Goal: Contribute content

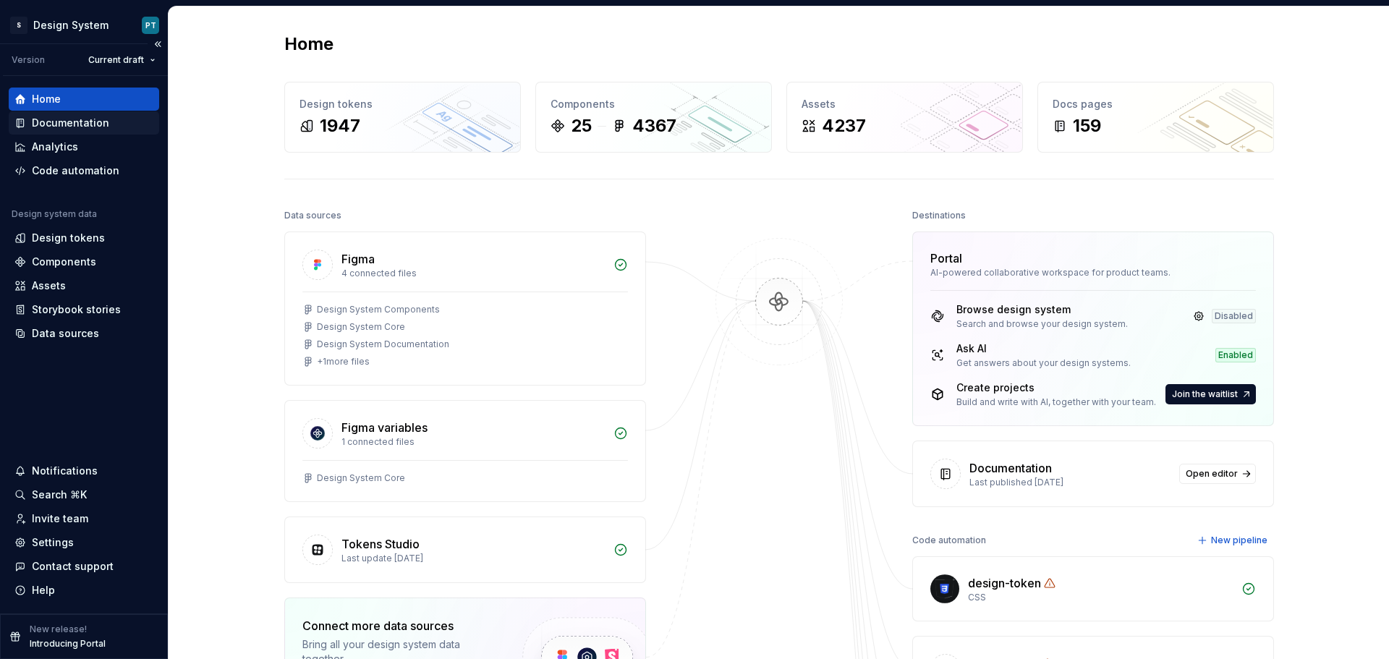
click at [80, 127] on div "Documentation" at bounding box center [70, 123] width 77 height 14
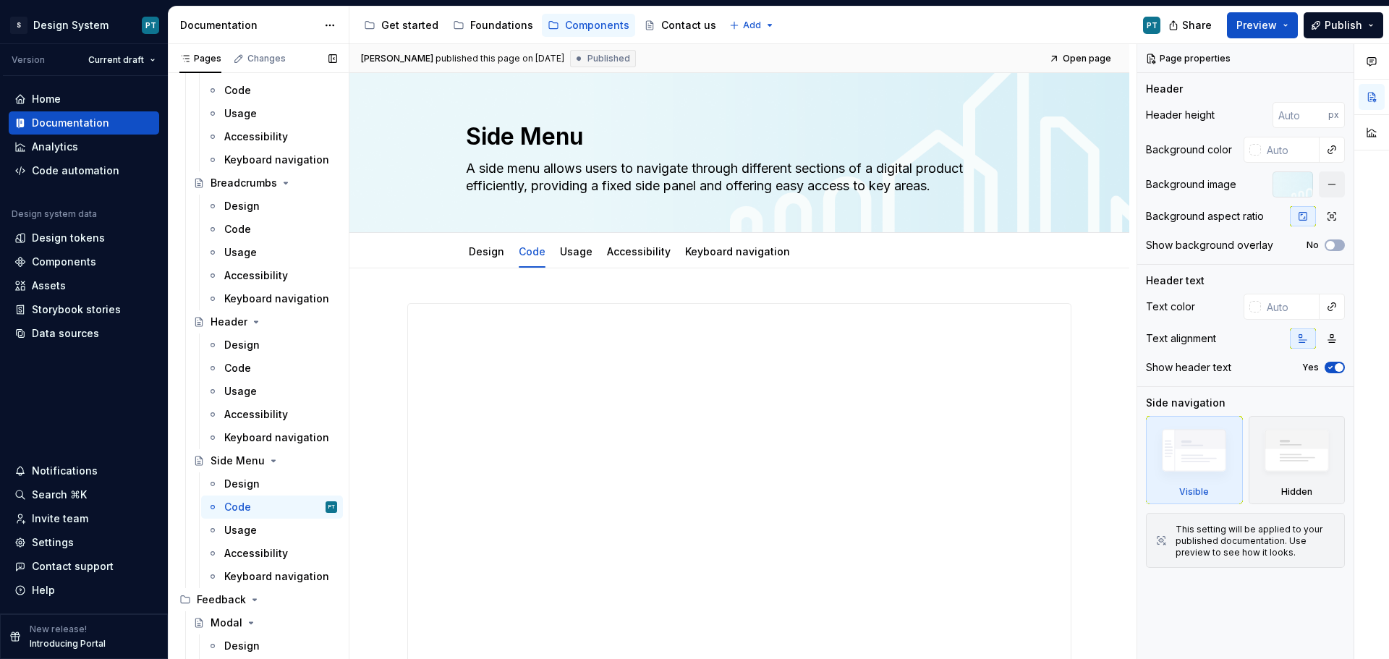
scroll to position [2677, 0]
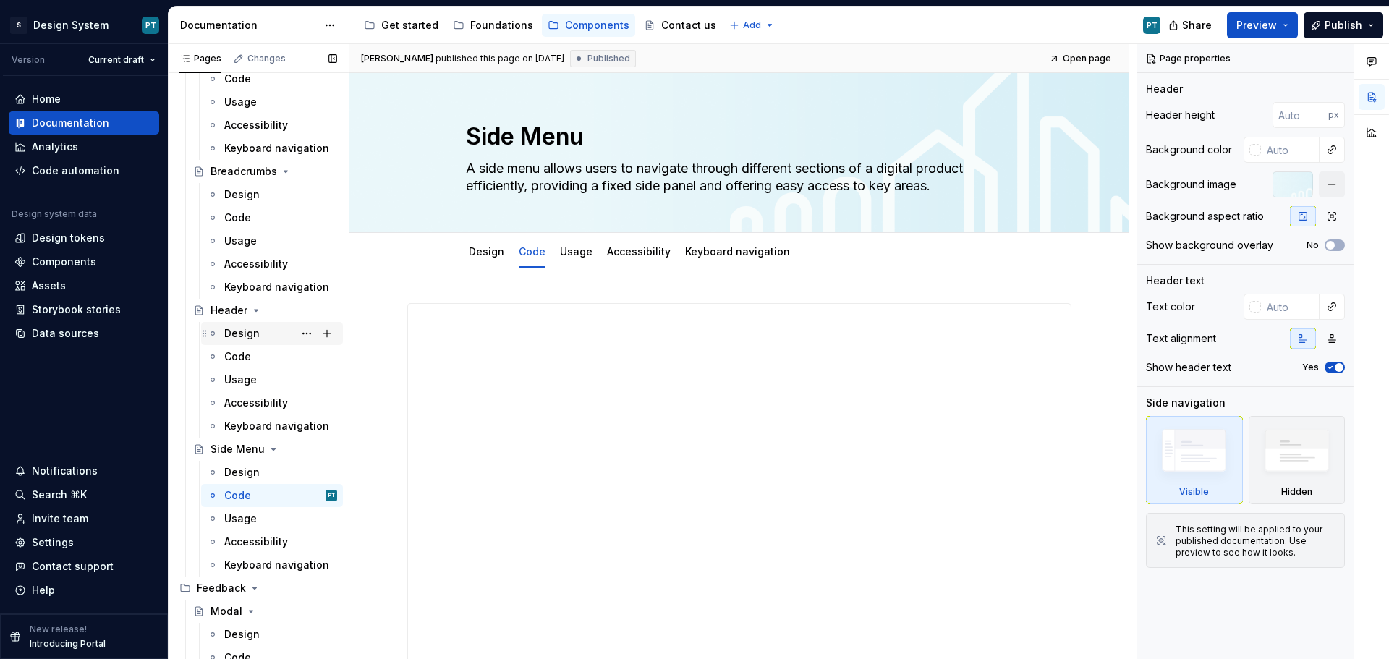
click at [264, 340] on div "Design" at bounding box center [280, 333] width 113 height 20
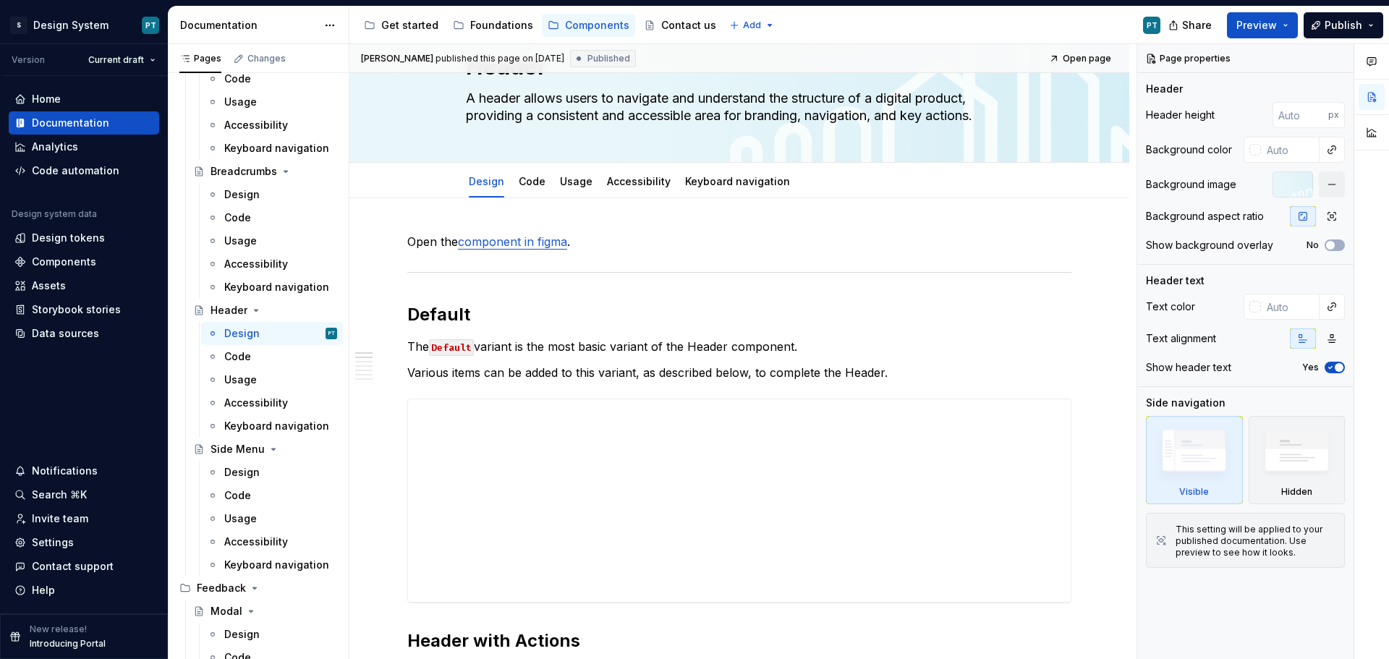
scroll to position [145, 0]
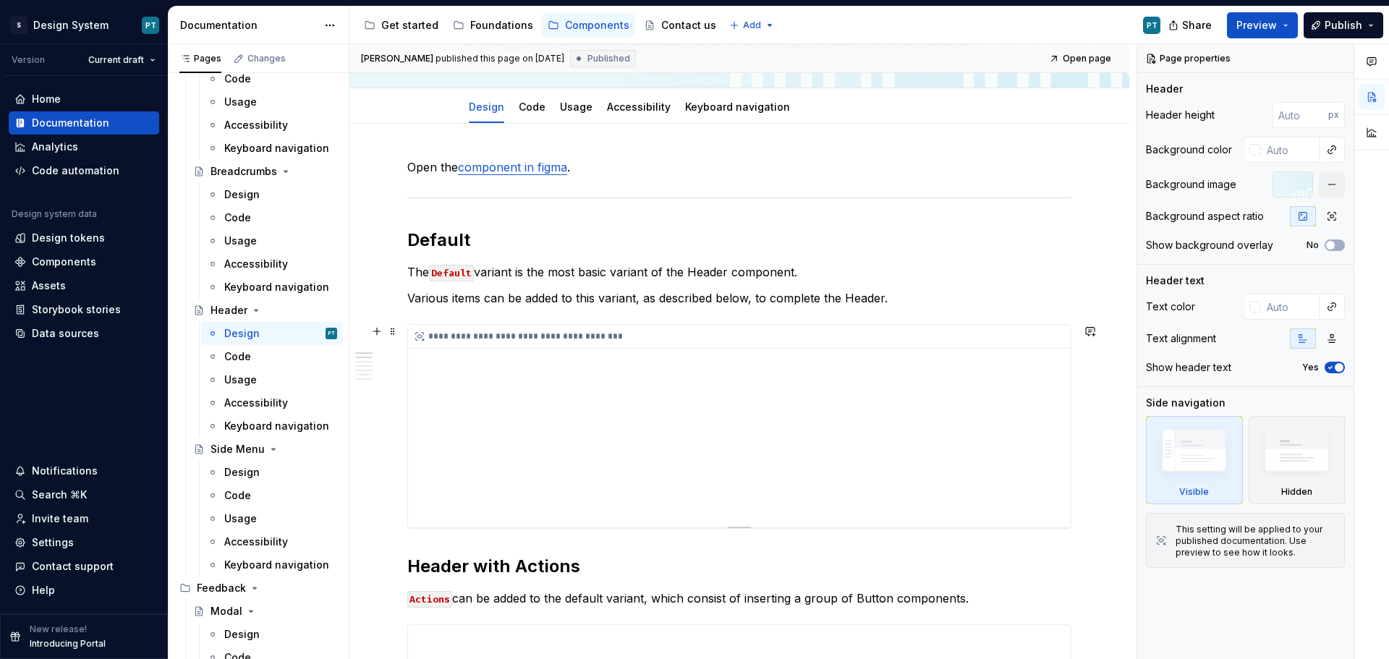
click at [964, 430] on div "**********" at bounding box center [739, 426] width 663 height 203
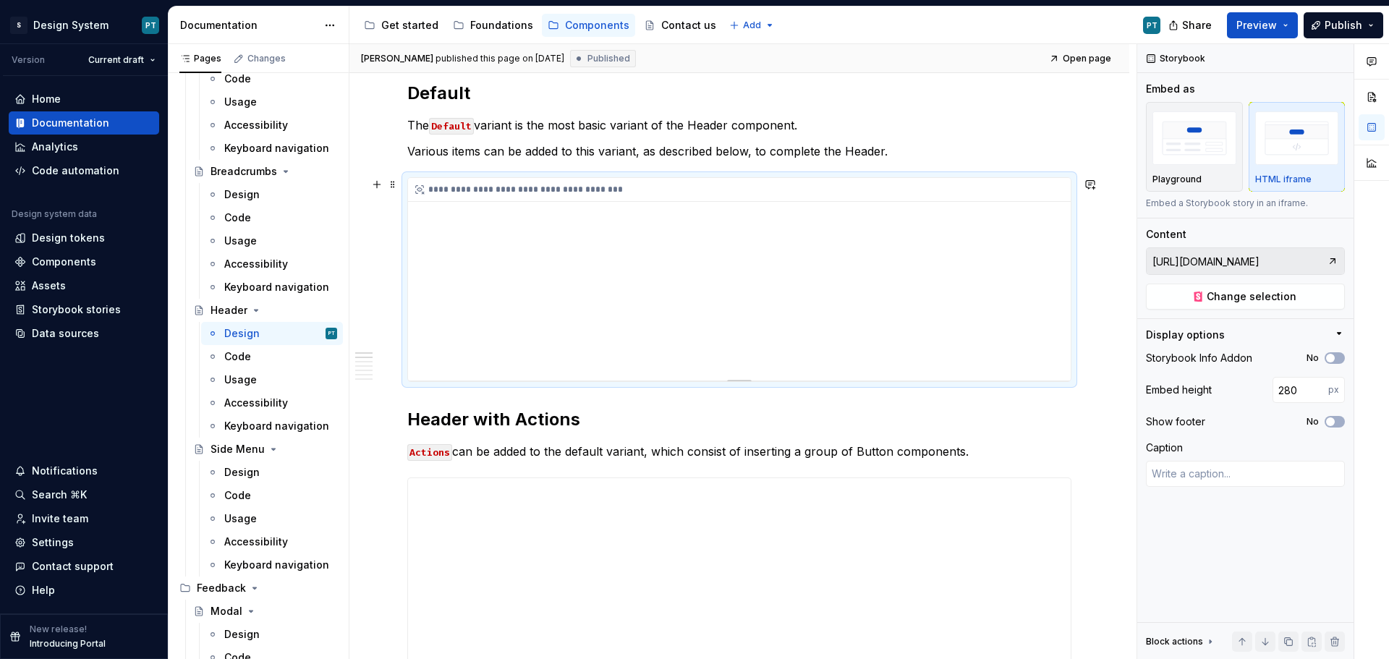
scroll to position [362, 0]
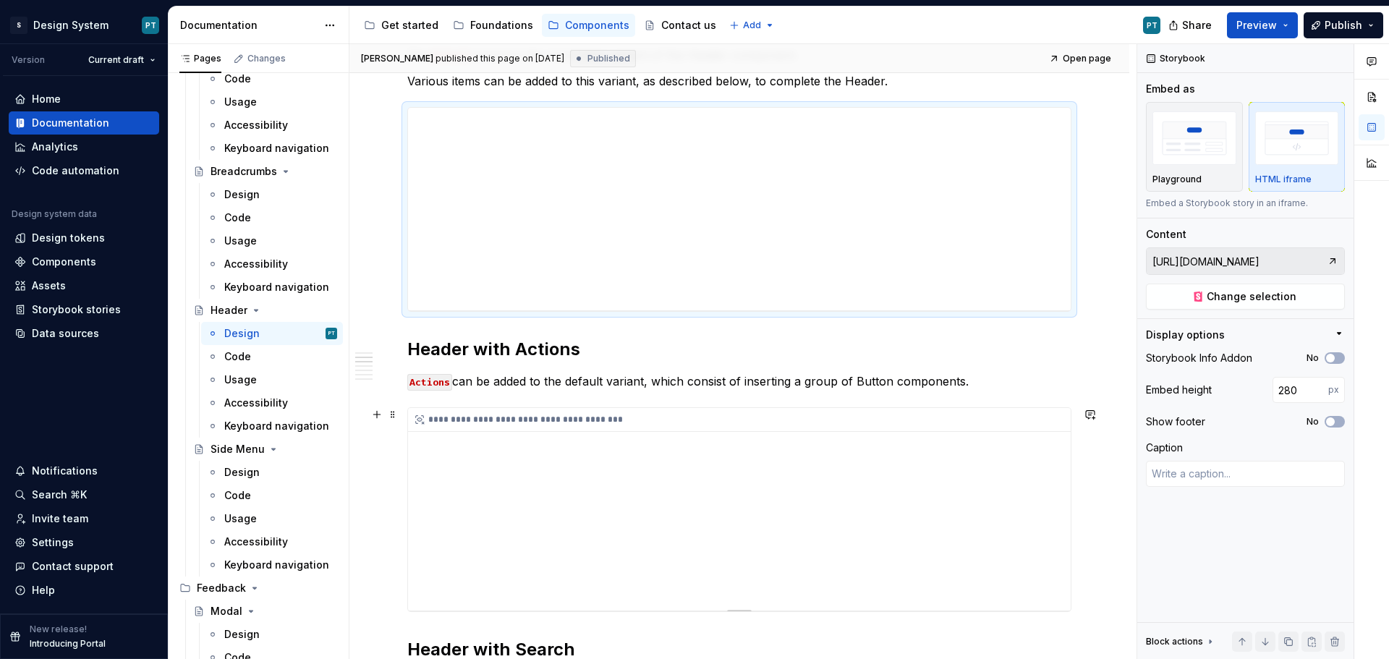
type textarea "*"
type input "https://storybook.sg-uxdesign.com/?path=/story/components-templates-header--def…"
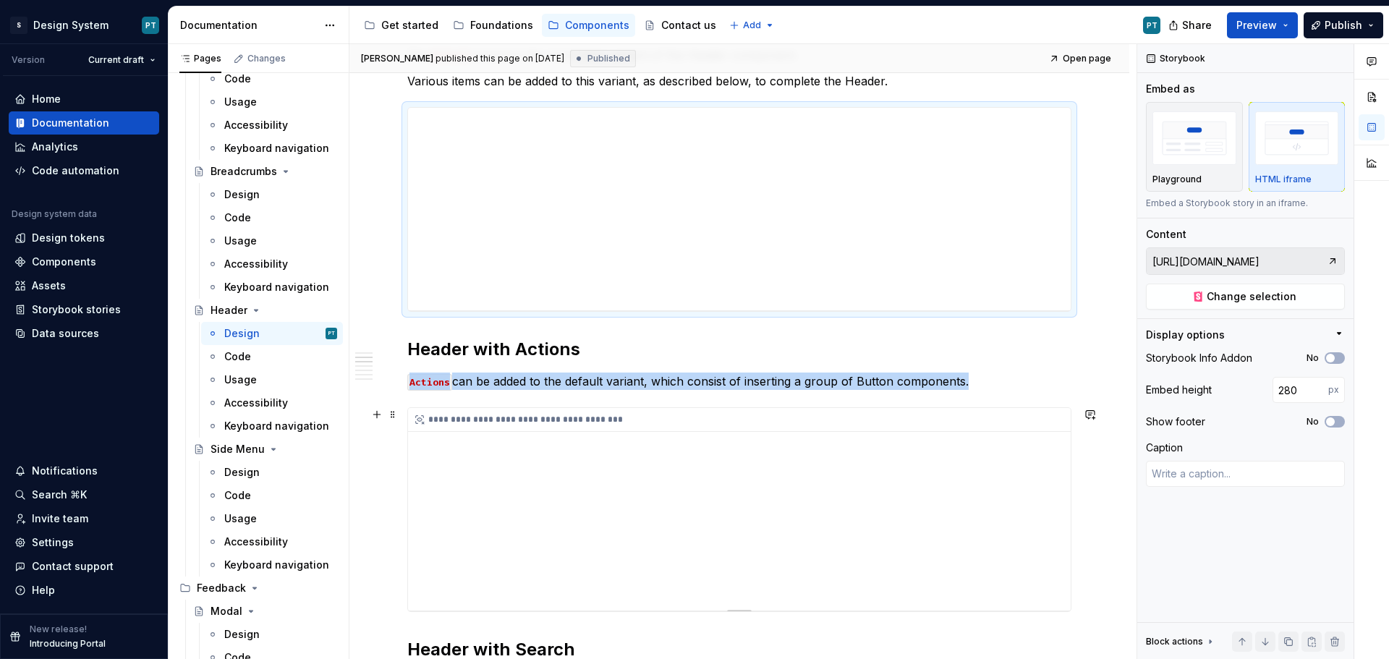
click at [723, 522] on div "**********" at bounding box center [739, 509] width 663 height 203
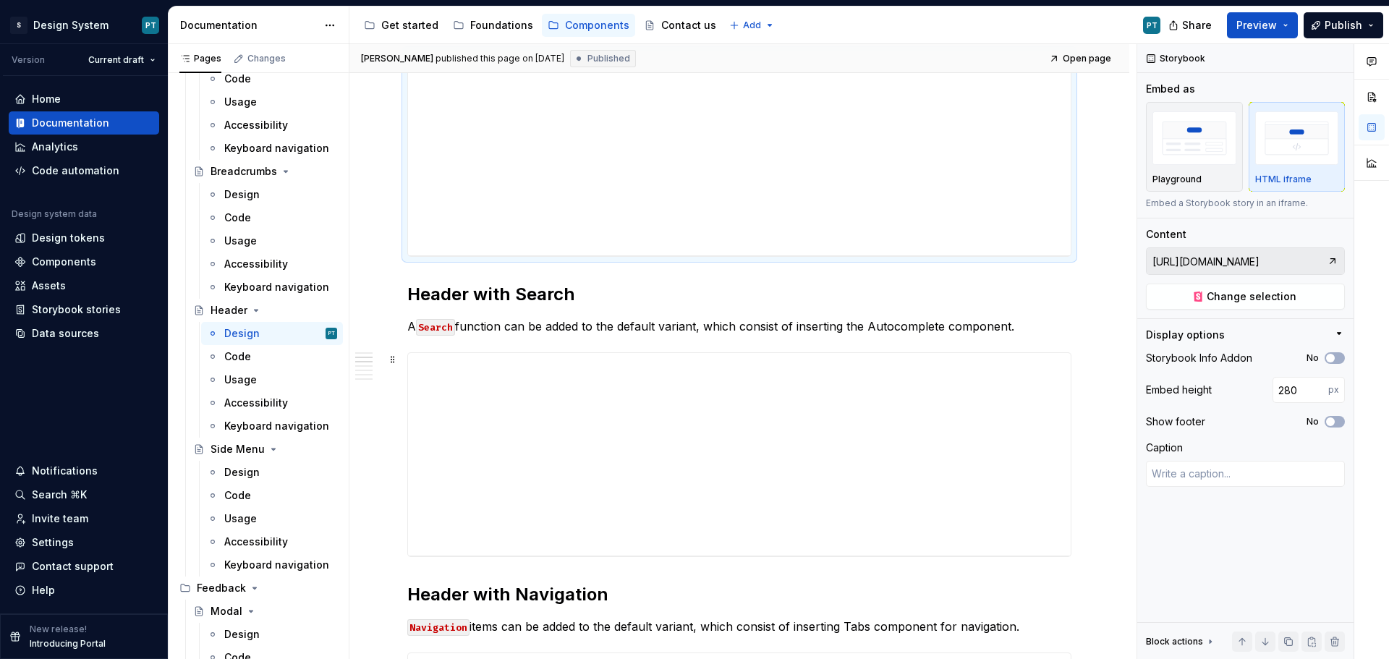
scroll to position [796, 0]
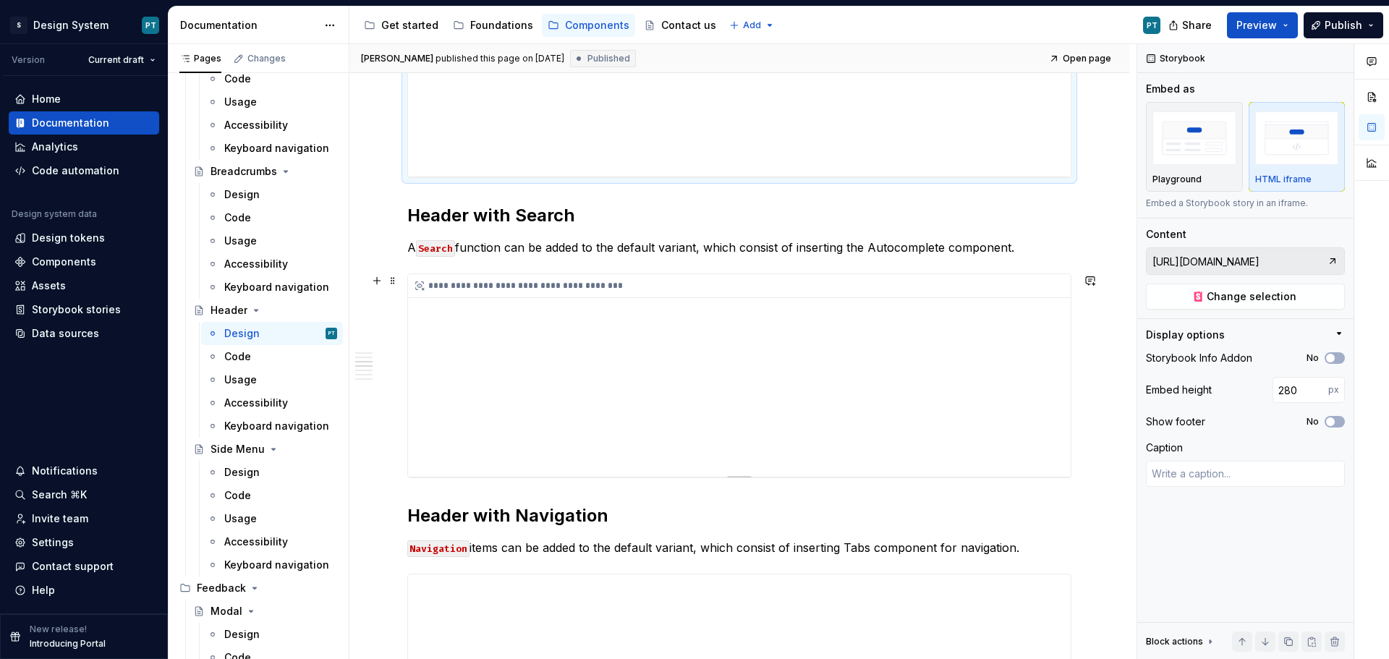
type textarea "*"
type input "https://storybook.sg-uxdesign.com/?path=/story/components-templates-header--def…"
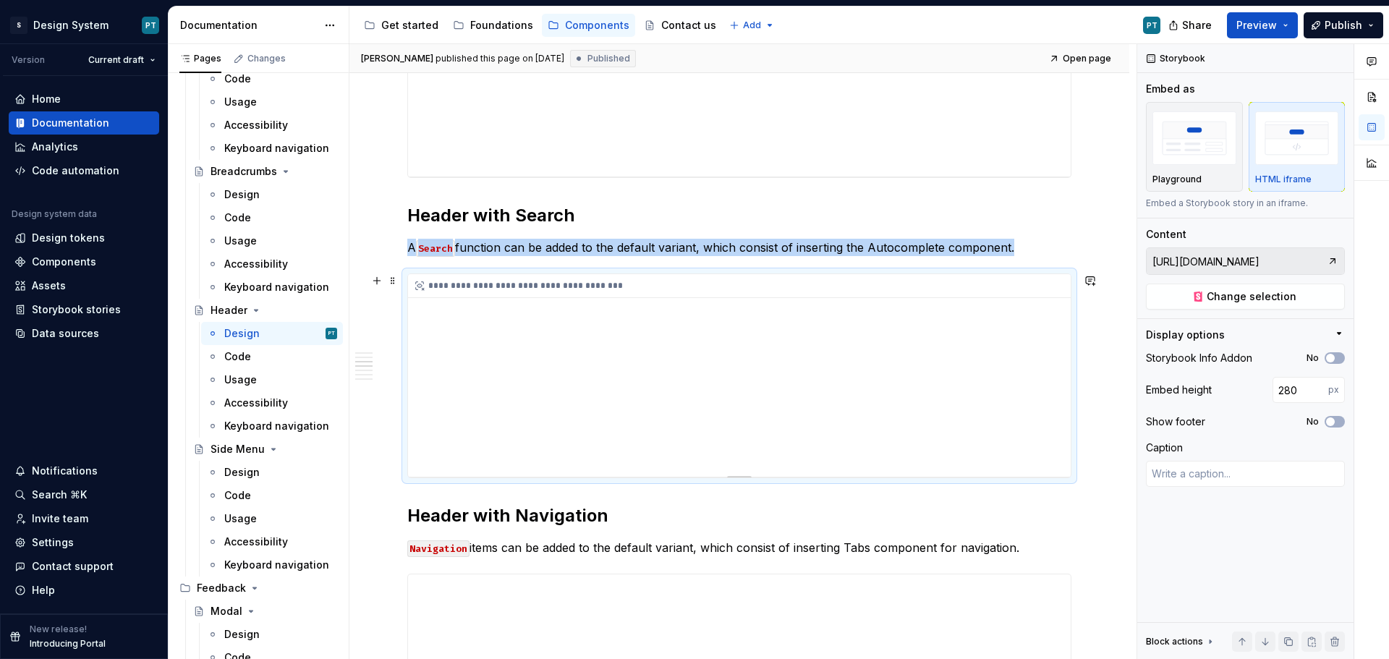
click at [706, 408] on div "**********" at bounding box center [739, 375] width 663 height 203
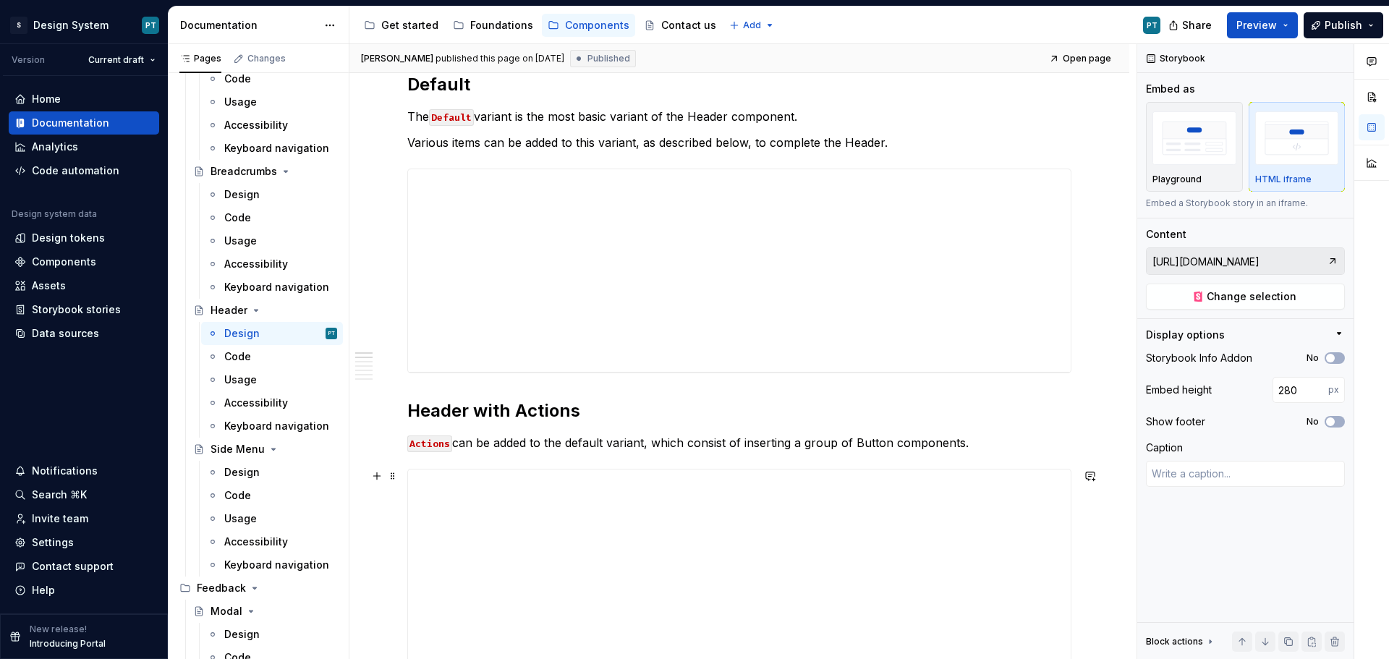
scroll to position [289, 0]
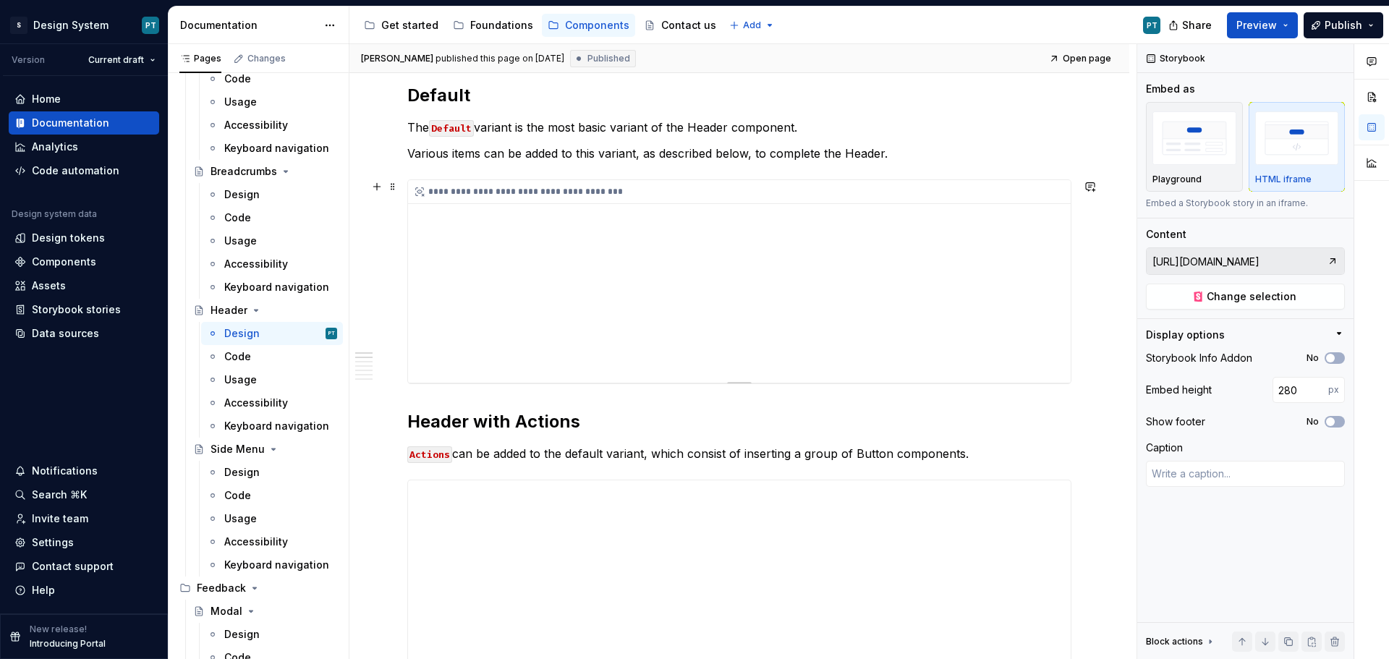
type textarea "*"
type input "https://storybook.sg-uxdesign.com/?path=/story/components-templates-header--def…"
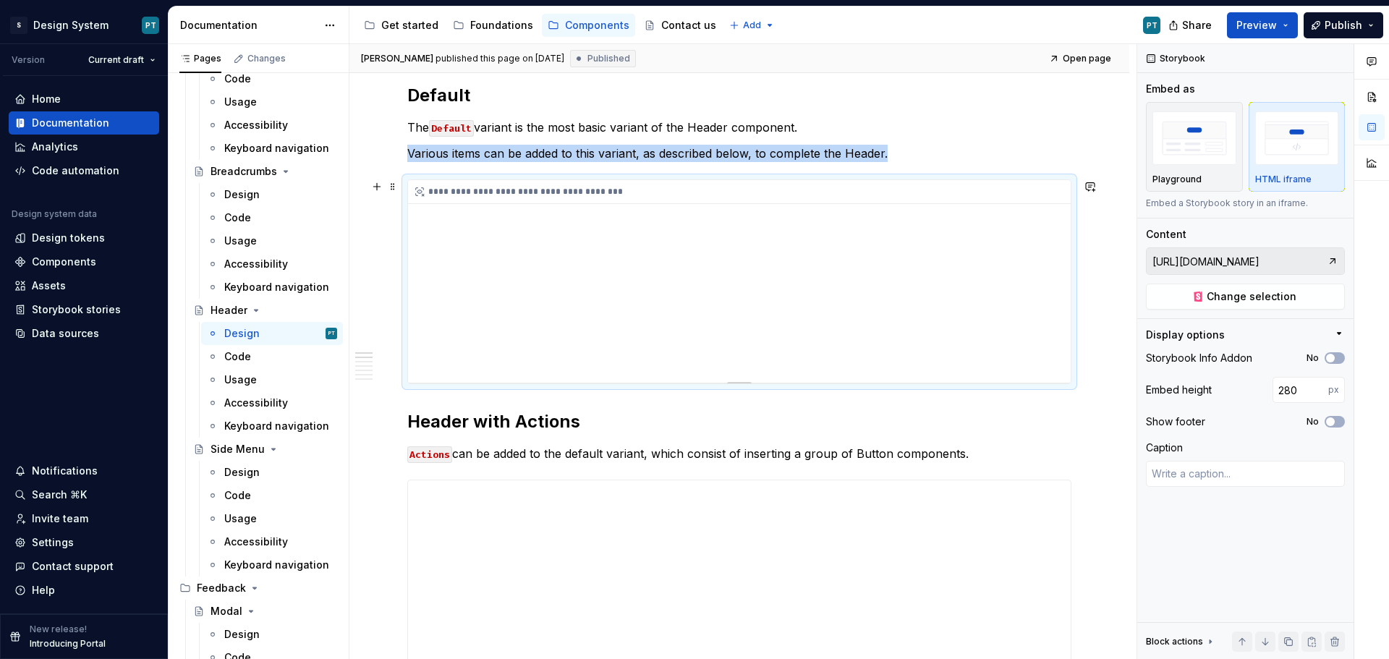
click at [709, 348] on div "**********" at bounding box center [739, 281] width 663 height 203
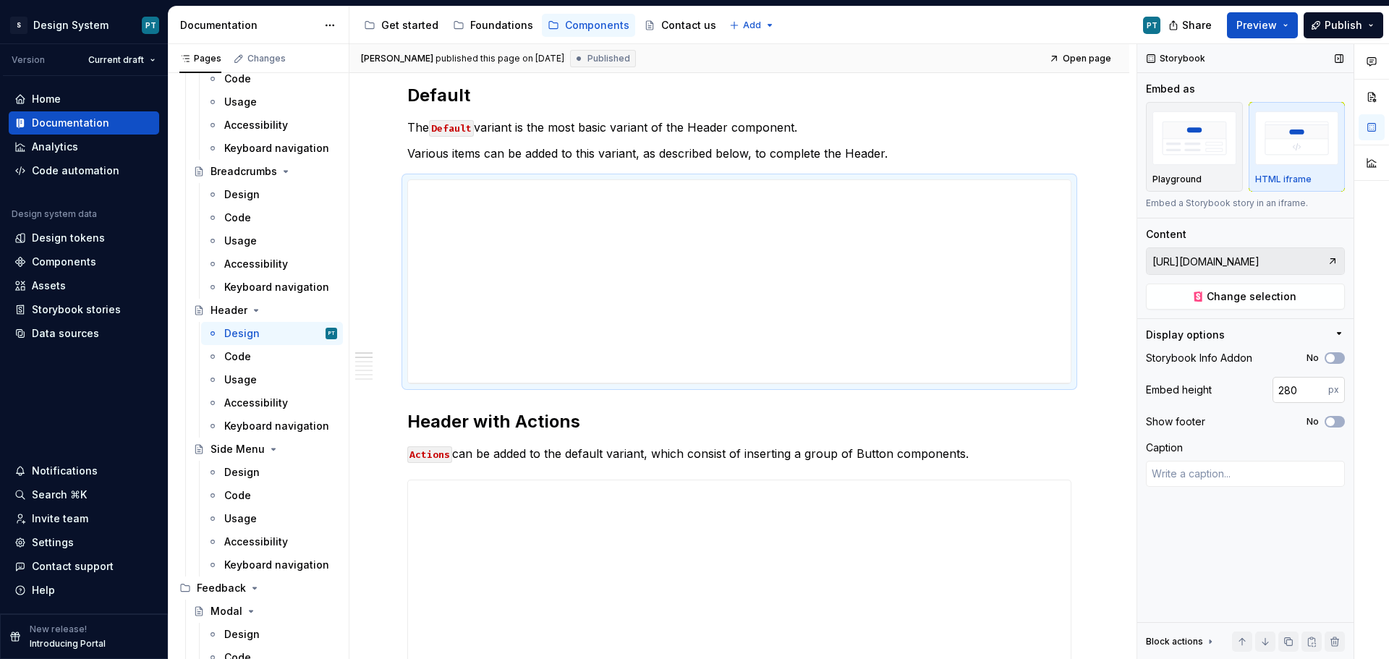
type textarea "*"
drag, startPoint x: 1301, startPoint y: 388, endPoint x: 1228, endPoint y: 391, distance: 73.2
click at [1229, 391] on div "Embed height 280 px" at bounding box center [1245, 390] width 199 height 26
type input "320"
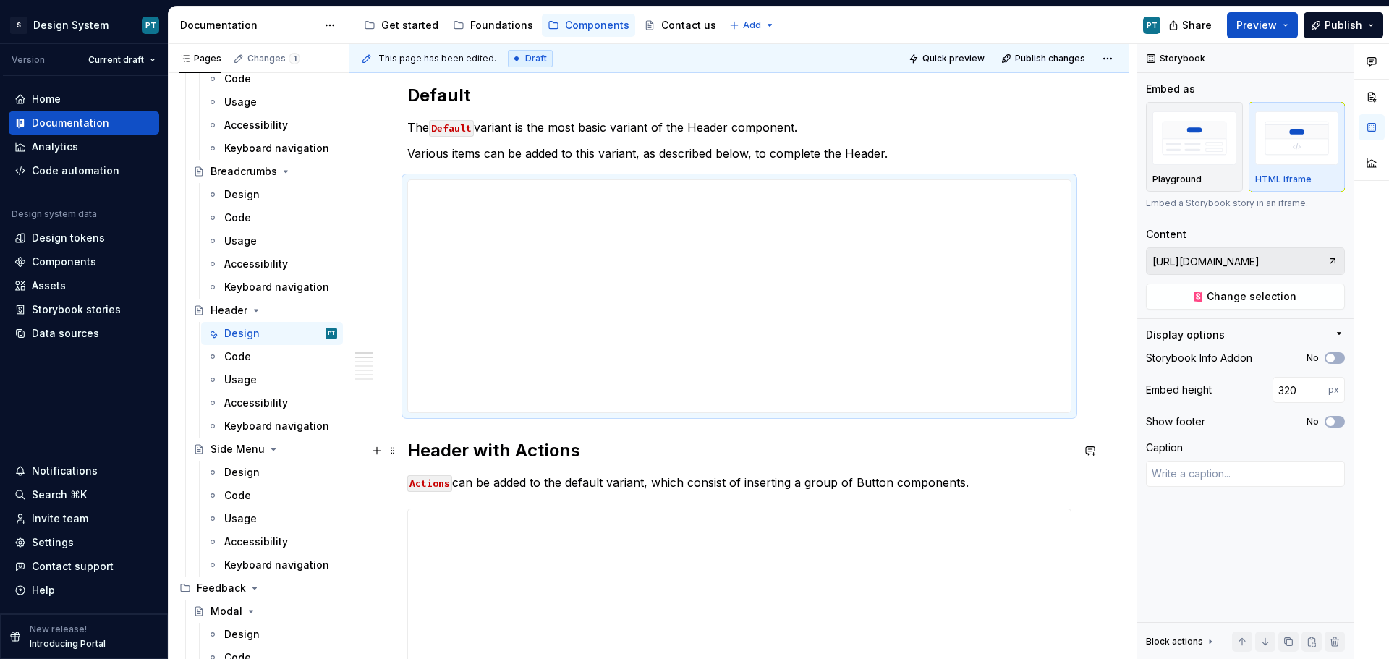
scroll to position [579, 0]
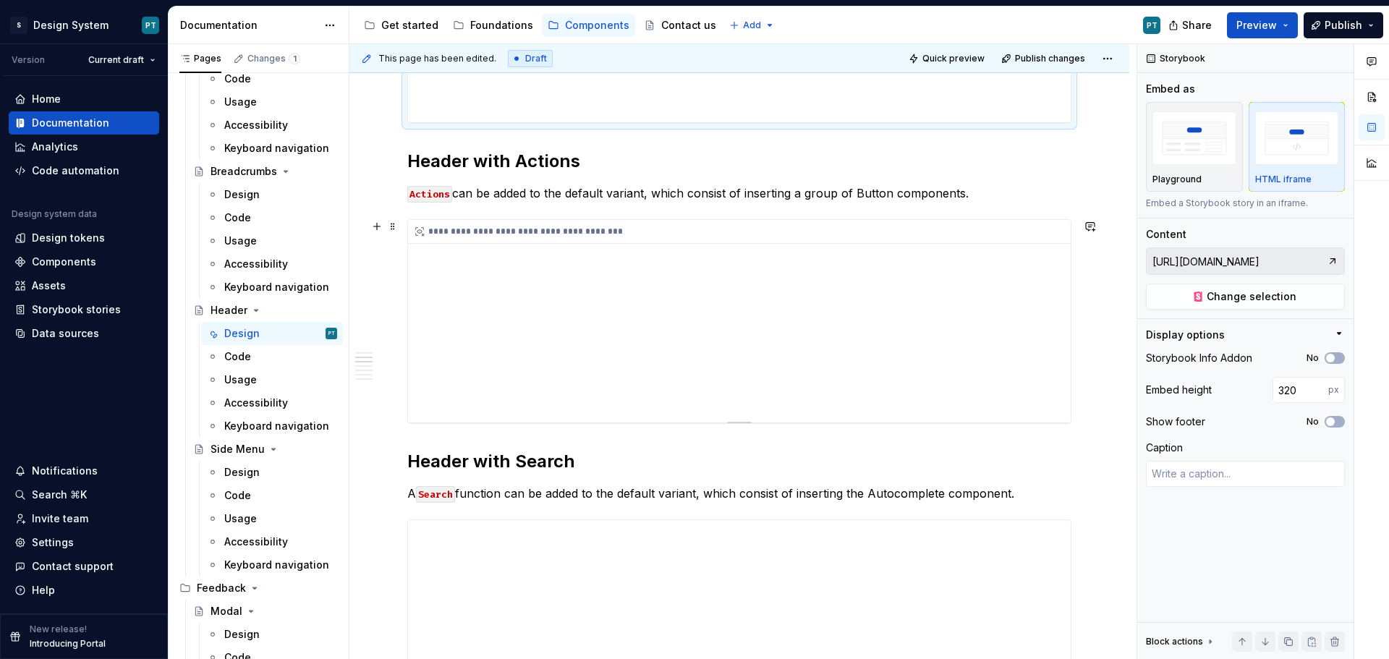
type textarea "*"
type input "https://storybook.sg-uxdesign.com/?path=/story/components-templates-header--def…"
type input "280"
click at [739, 366] on div "**********" at bounding box center [739, 321] width 663 height 203
type textarea "*"
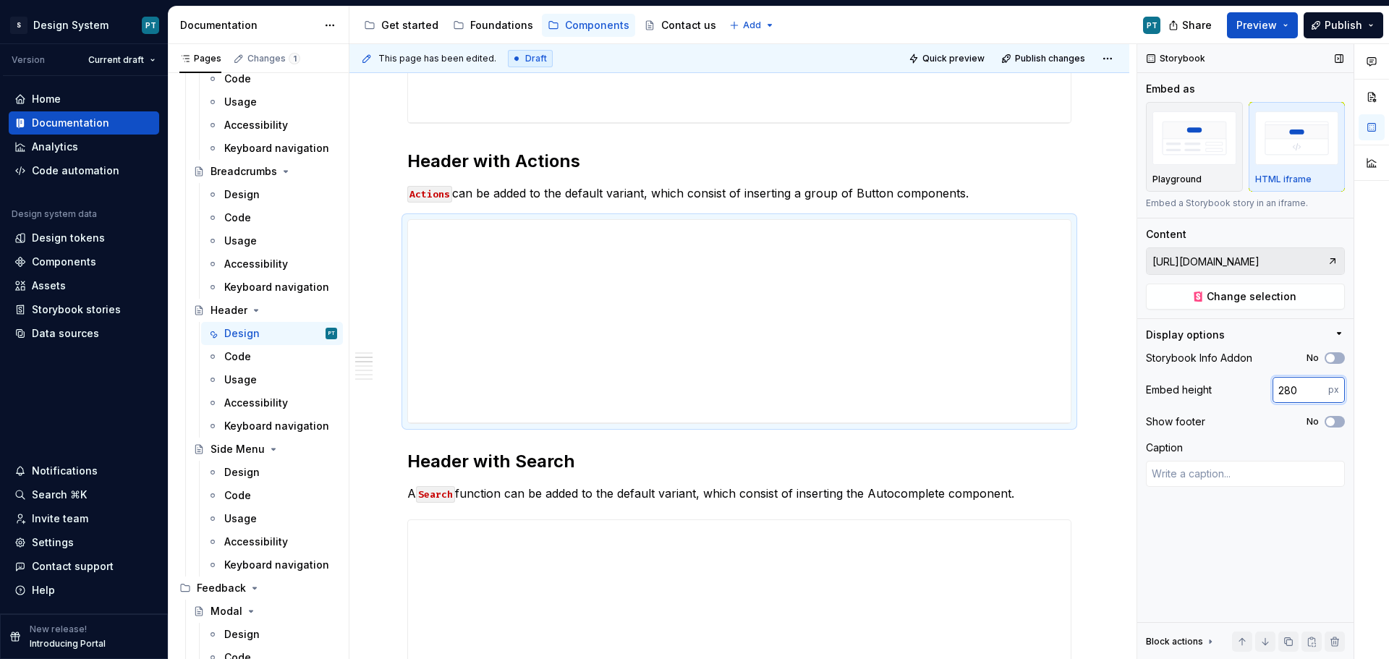
drag, startPoint x: 1299, startPoint y: 388, endPoint x: 1247, endPoint y: 389, distance: 52.8
click at [1247, 389] on div "Embed height 280 px" at bounding box center [1245, 390] width 199 height 26
type input "320"
type textarea "*"
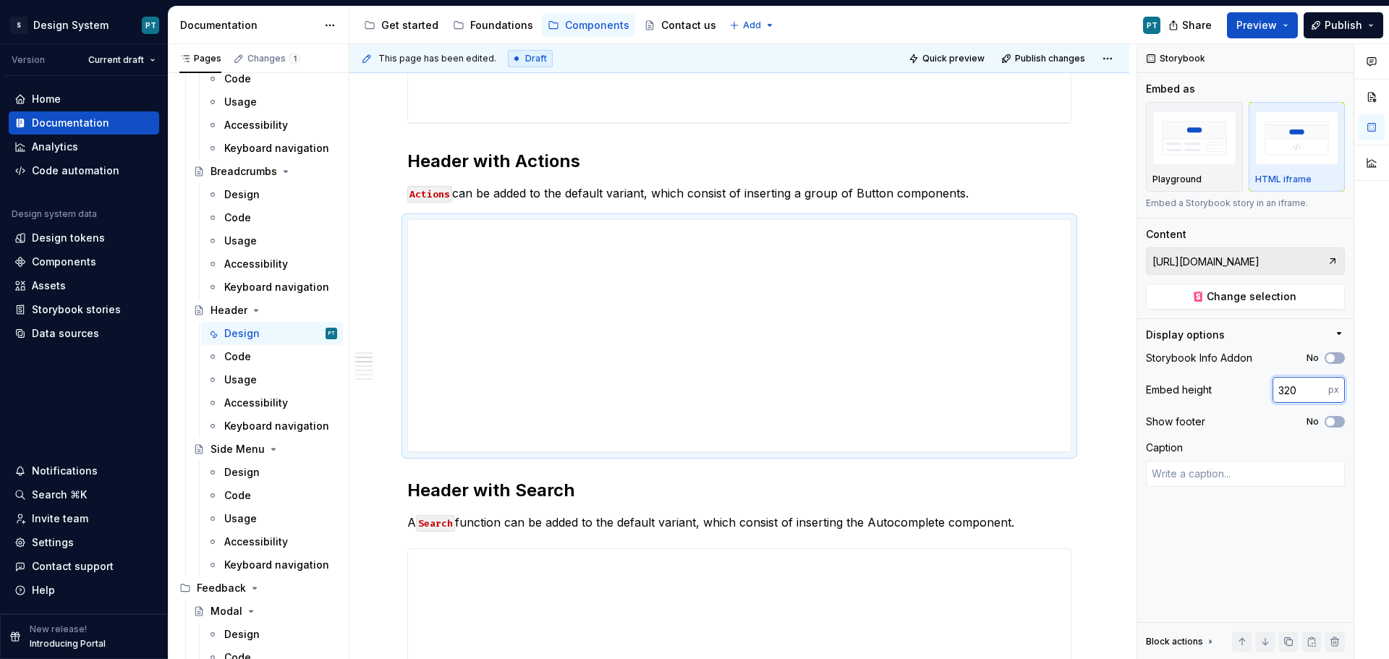
drag, startPoint x: 1302, startPoint y: 394, endPoint x: 1130, endPoint y: 390, distance: 172.2
click at [1130, 390] on div "**********" at bounding box center [869, 352] width 1040 height 616
type input "360"
type textarea "*"
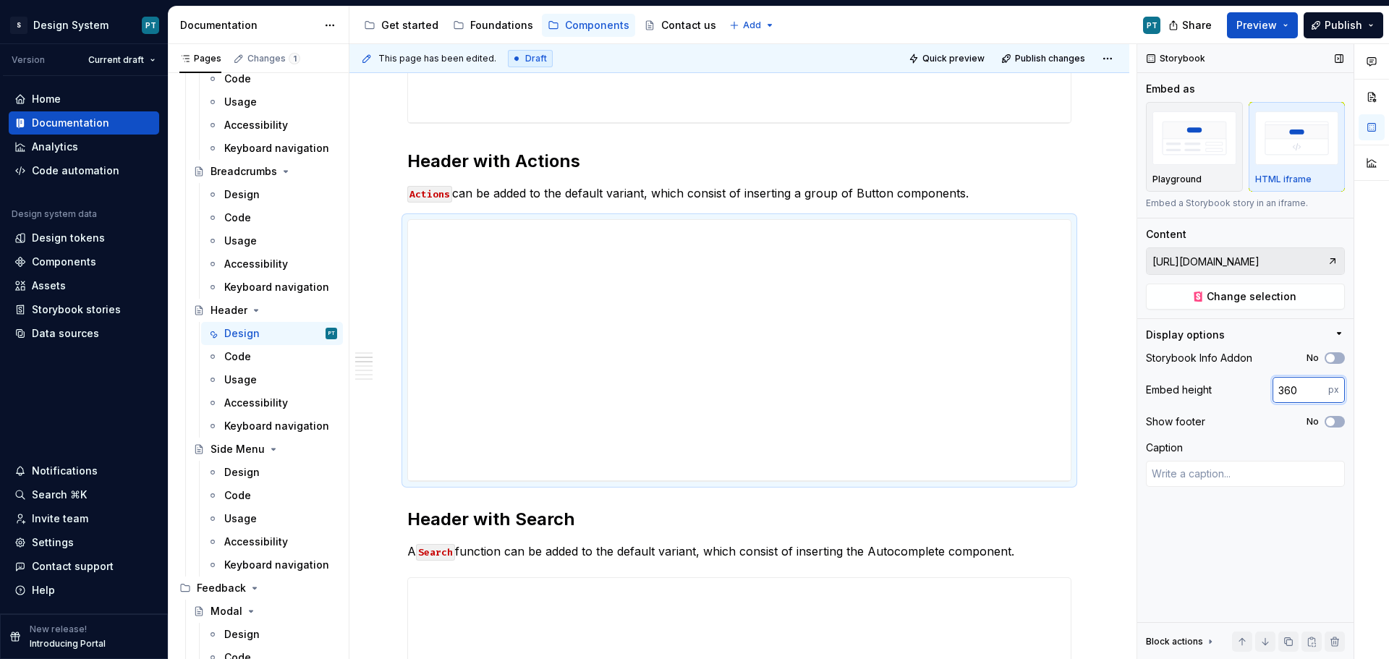
drag, startPoint x: 1302, startPoint y: 393, endPoint x: 1217, endPoint y: 381, distance: 86.2
click at [1218, 386] on div "Embed height 360 px" at bounding box center [1245, 390] width 199 height 26
type input "340"
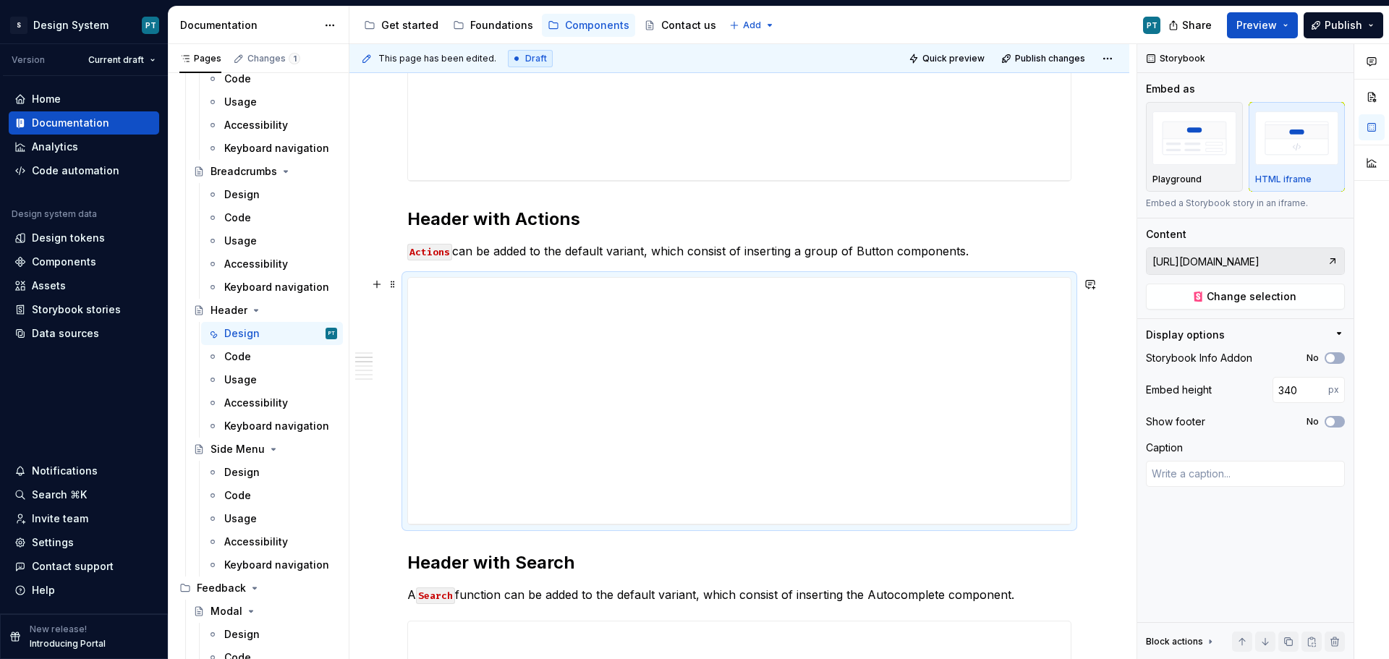
scroll to position [506, 0]
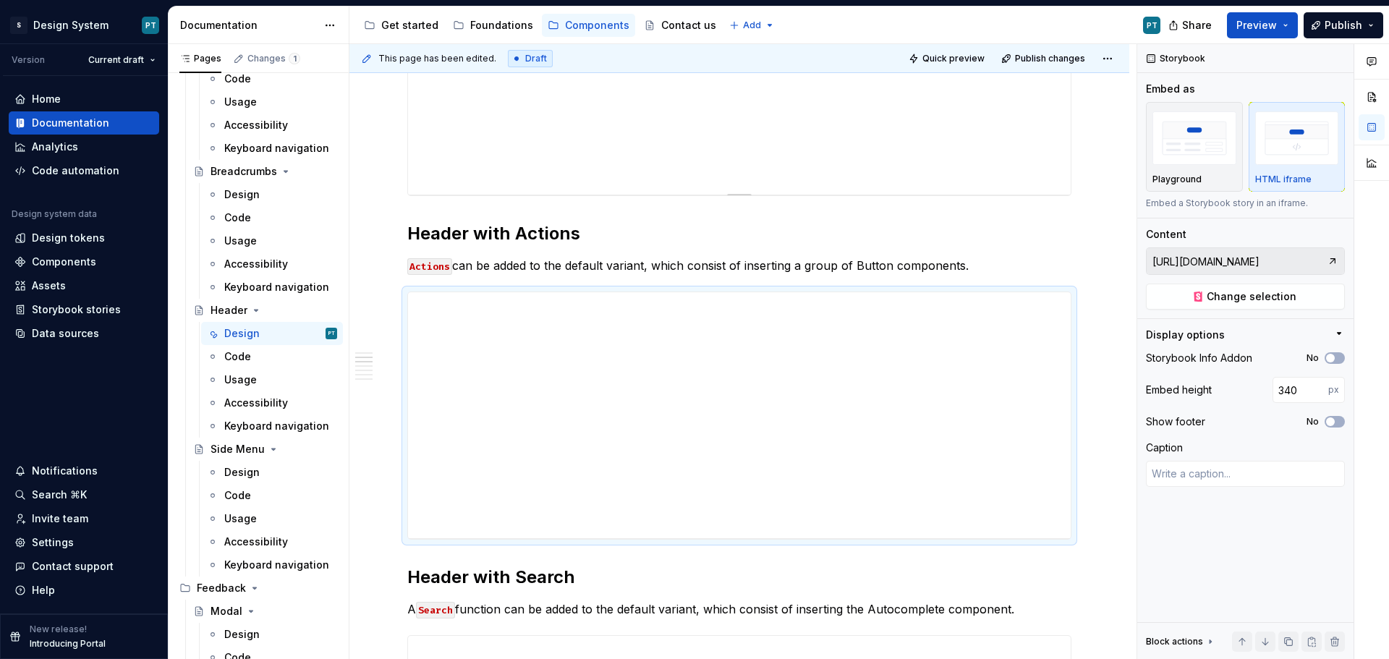
type textarea "*"
type input "https://storybook.sg-uxdesign.com/?path=/story/components-templates-header--def…"
type input "320"
click at [614, 166] on div "**********" at bounding box center [739, 79] width 663 height 232
type textarea "*"
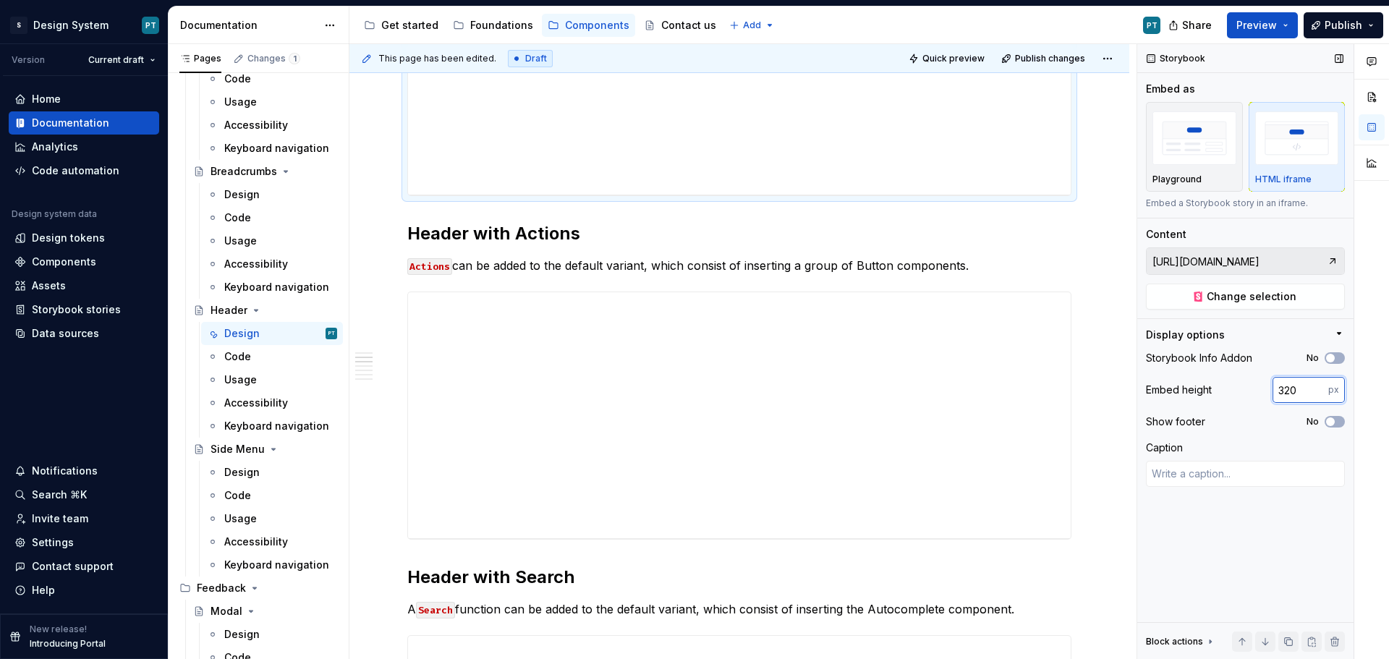
drag, startPoint x: 1304, startPoint y: 392, endPoint x: 1244, endPoint y: 396, distance: 60.2
click at [1244, 396] on div "Embed height 320 px" at bounding box center [1245, 390] width 199 height 26
type input "340"
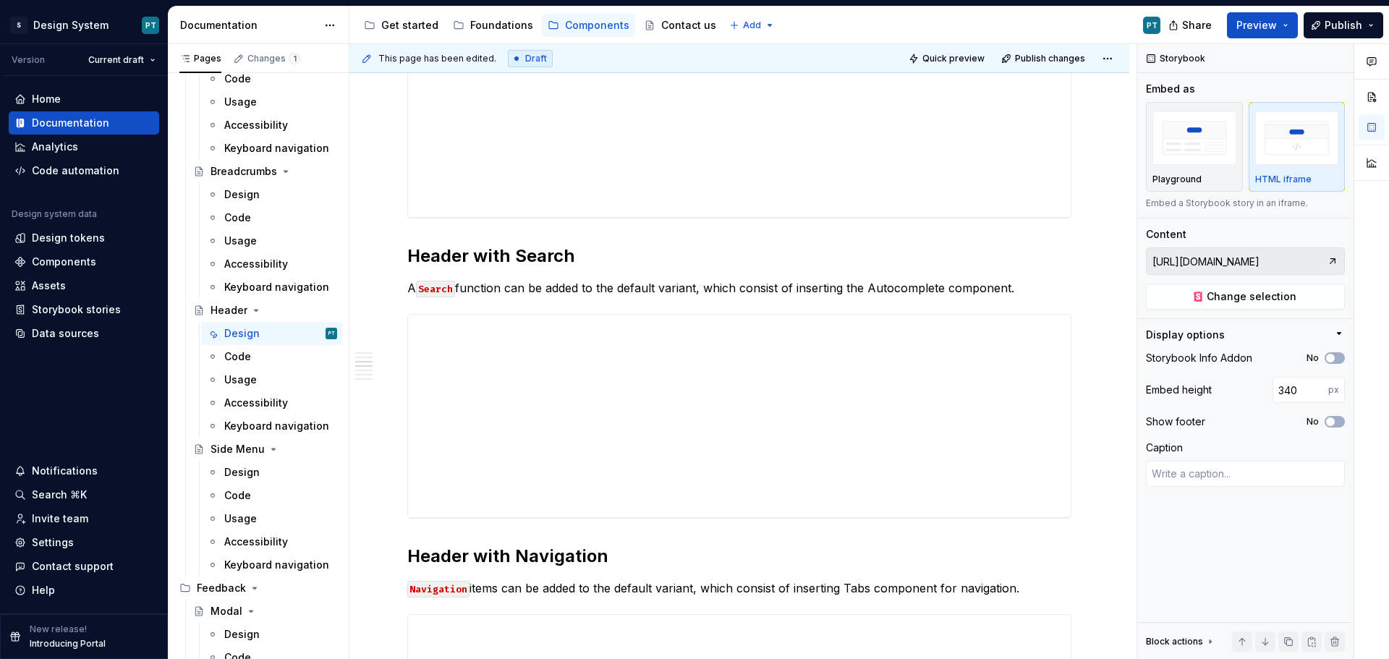
scroll to position [868, 0]
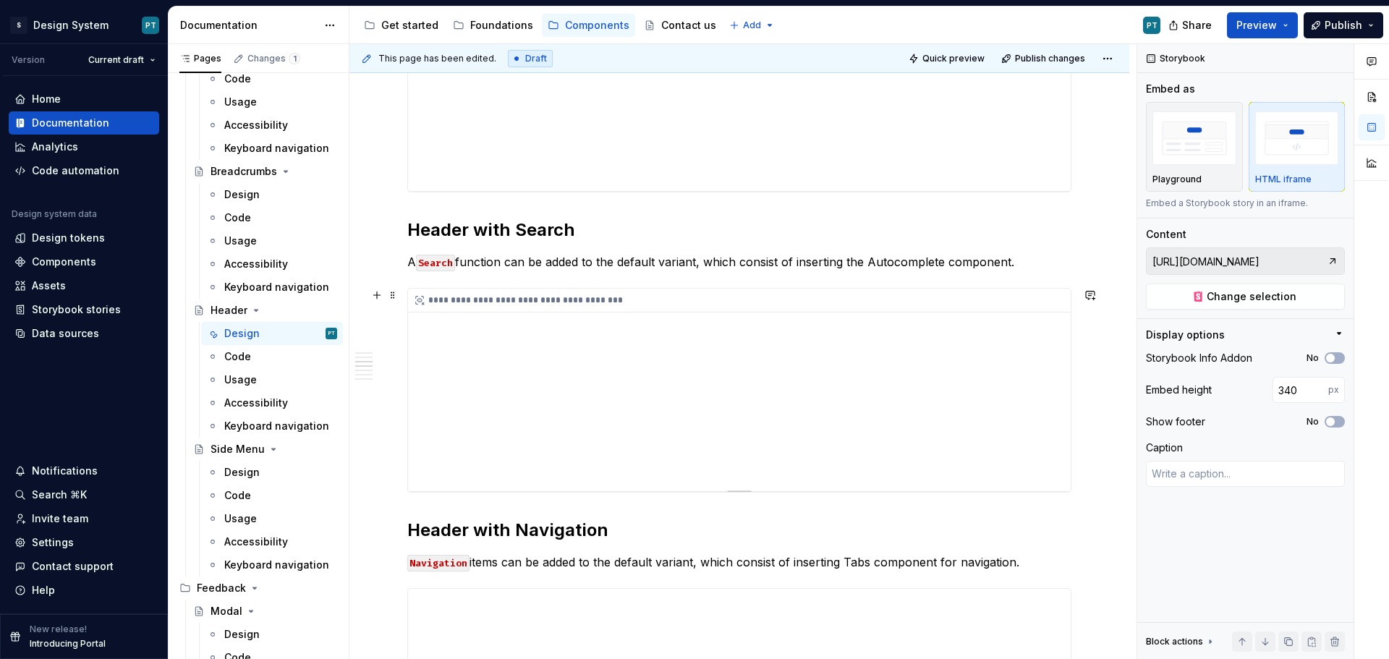
type textarea "*"
type input "https://storybook.sg-uxdesign.com/?path=/story/components-templates-header--def…"
type input "280"
click at [661, 405] on div "**********" at bounding box center [739, 390] width 663 height 203
type textarea "*"
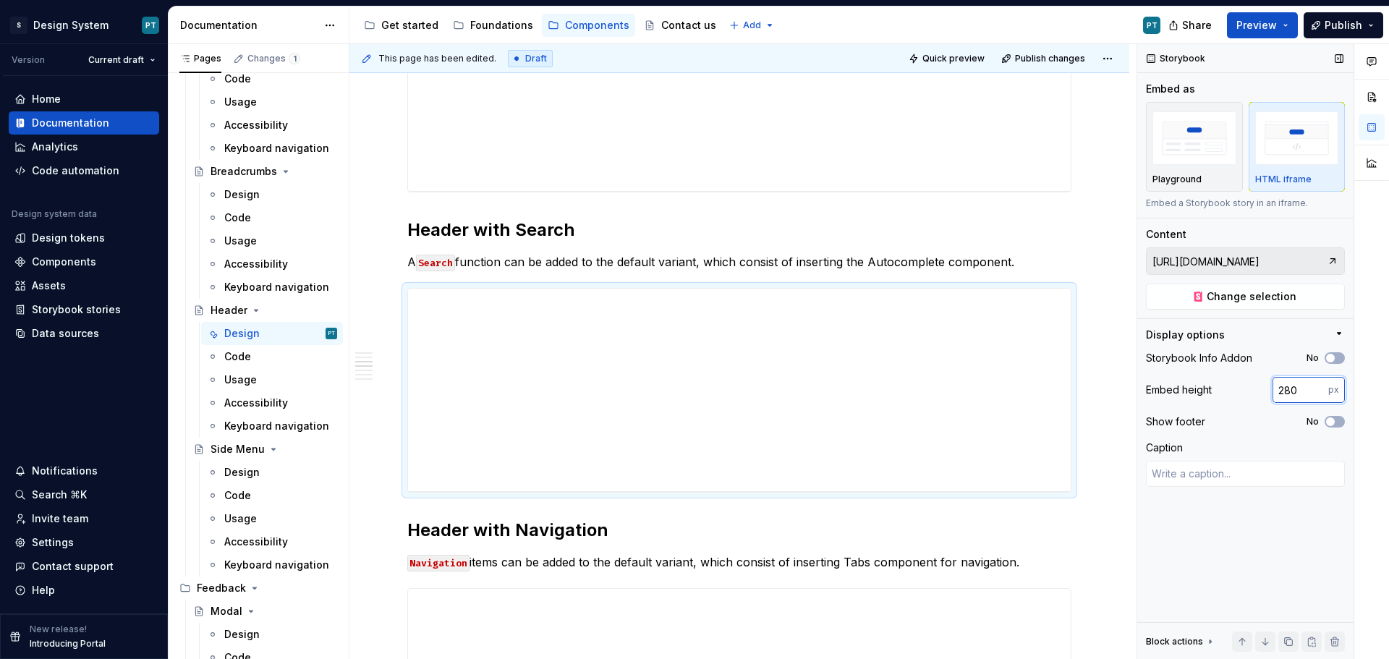
drag, startPoint x: 1297, startPoint y: 391, endPoint x: 1185, endPoint y: 390, distance: 112.1
click at [1185, 390] on div "Embed height 280 px" at bounding box center [1245, 390] width 199 height 26
type input "340"
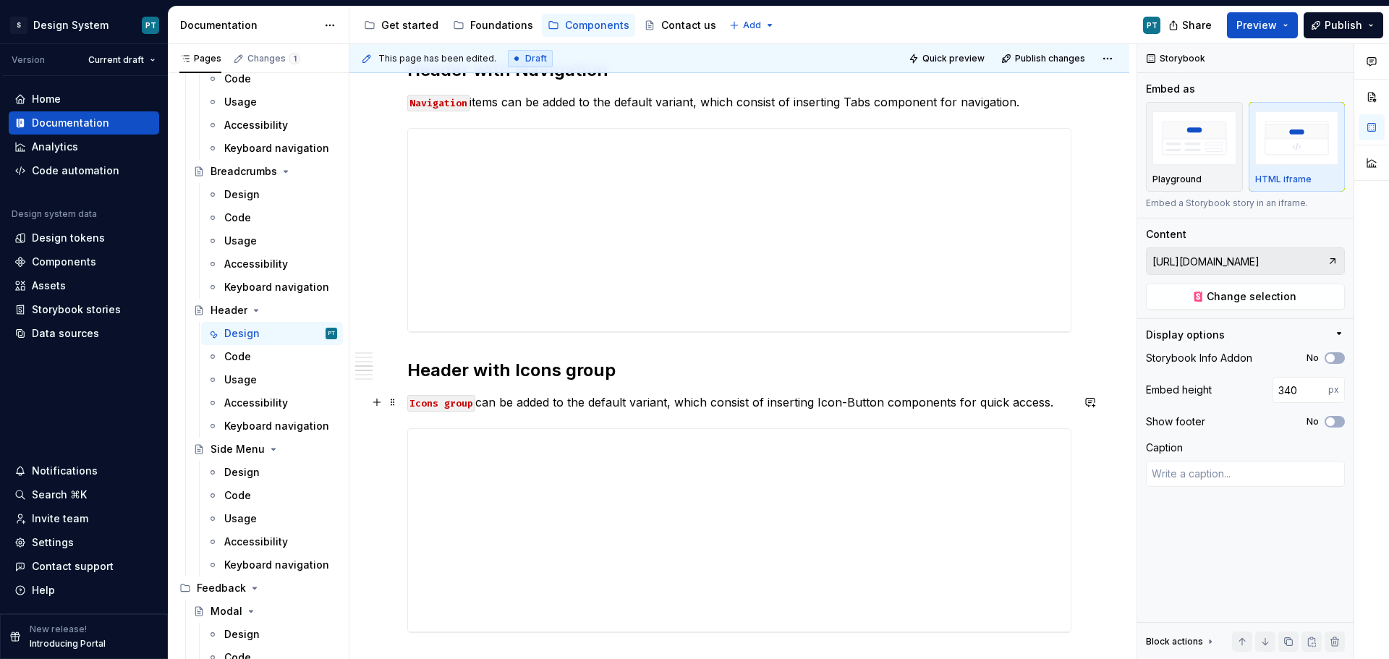
scroll to position [1302, 0]
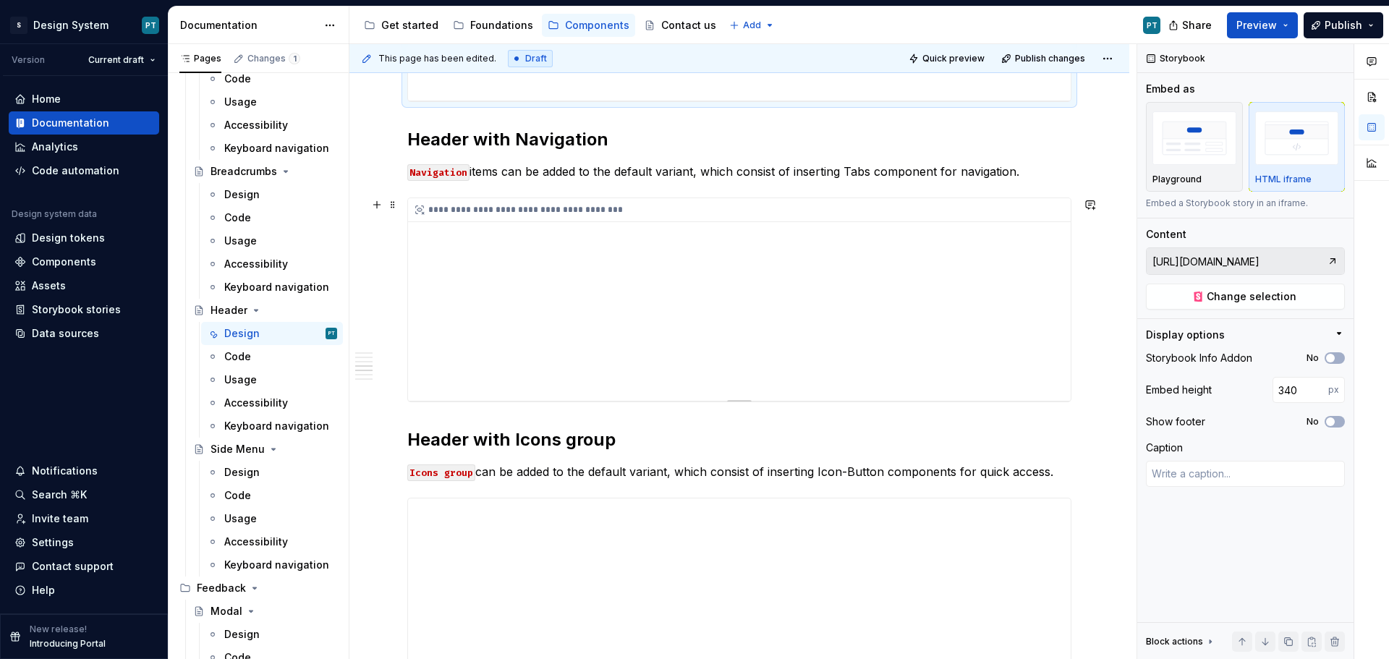
type textarea "*"
type input "https://storybook.sg-uxdesign.com/?path=/story/components-templates-header--def…"
type input "280"
click at [678, 297] on div "**********" at bounding box center [739, 299] width 663 height 203
type textarea "*"
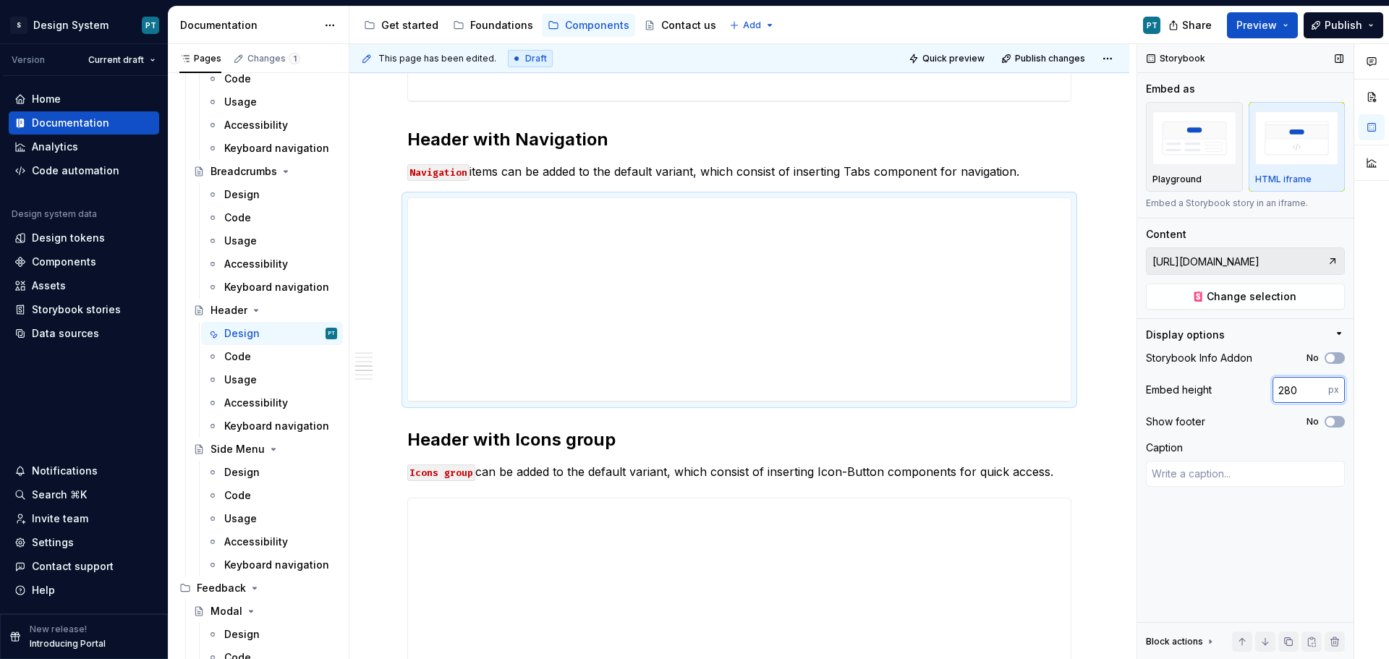
drag, startPoint x: 1299, startPoint y: 381, endPoint x: 1254, endPoint y: 383, distance: 44.9
click at [1254, 383] on div "Embed height 280 px" at bounding box center [1245, 390] width 199 height 26
type input "340"
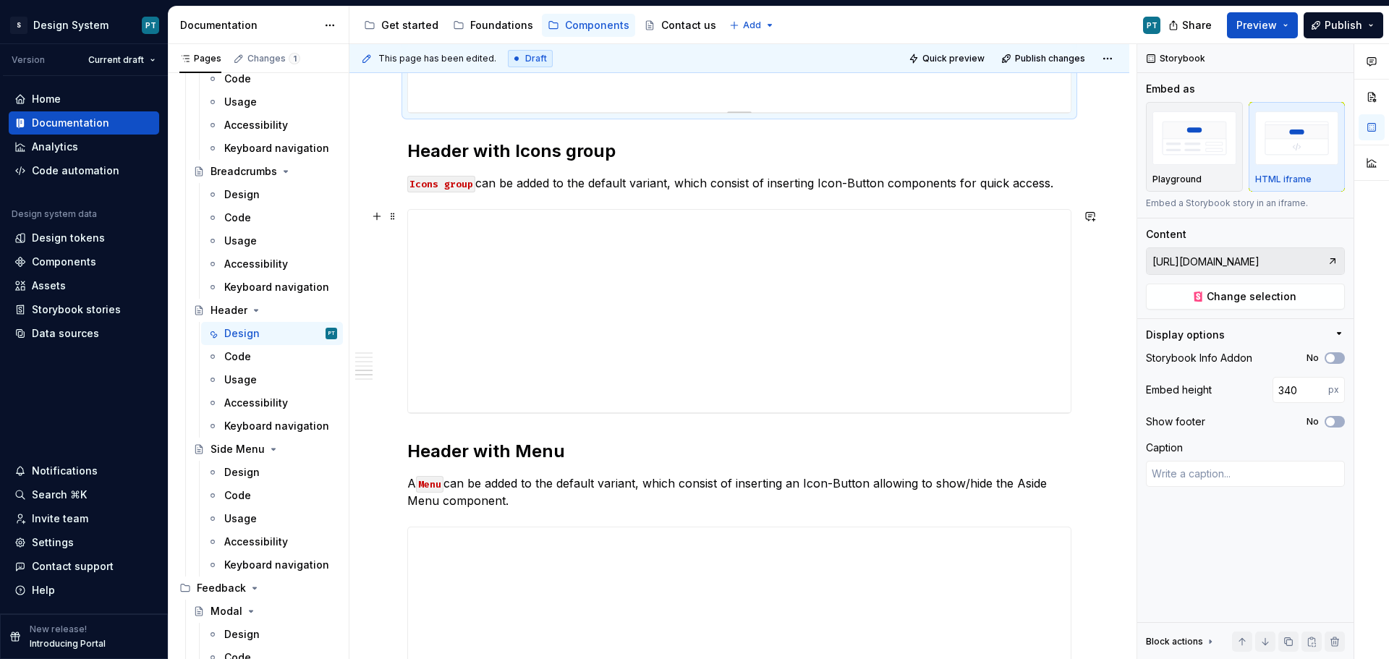
scroll to position [1664, 0]
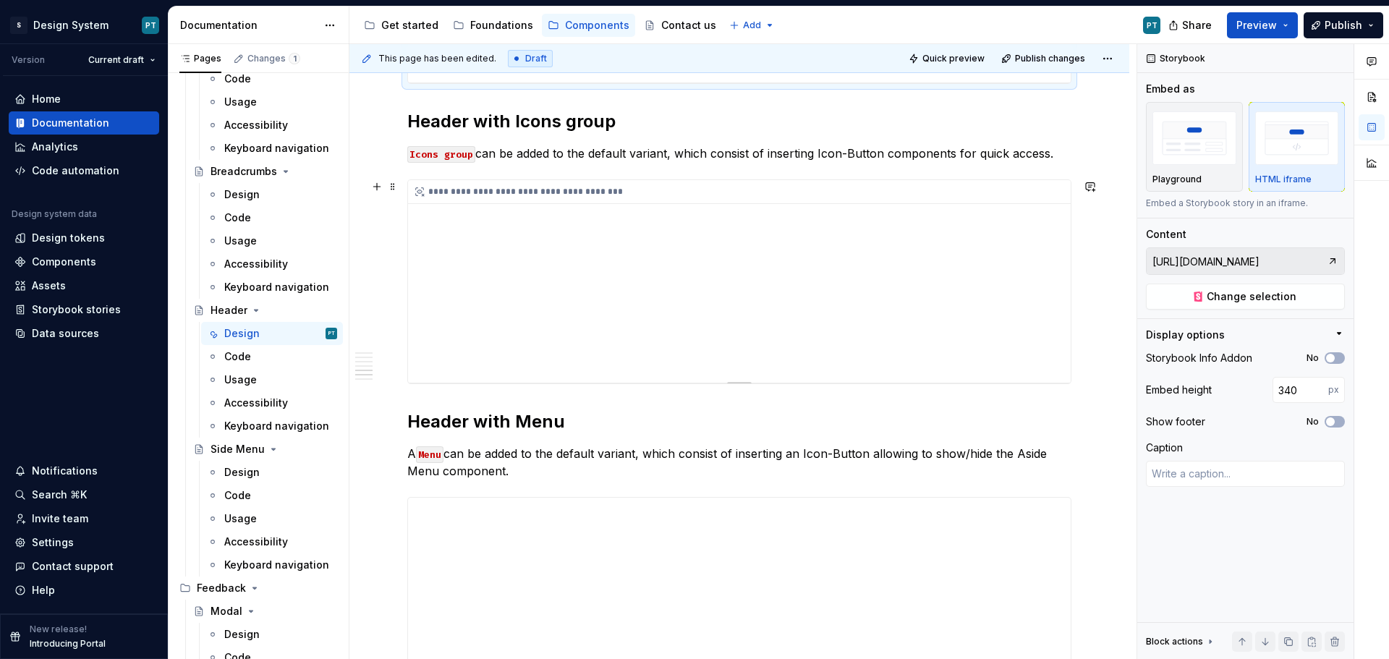
type textarea "*"
type input "https://storybook.sg-uxdesign.com/?path=/story/components-templates-header--def…"
type input "280"
click at [658, 334] on div "**********" at bounding box center [739, 281] width 663 height 203
type textarea "*"
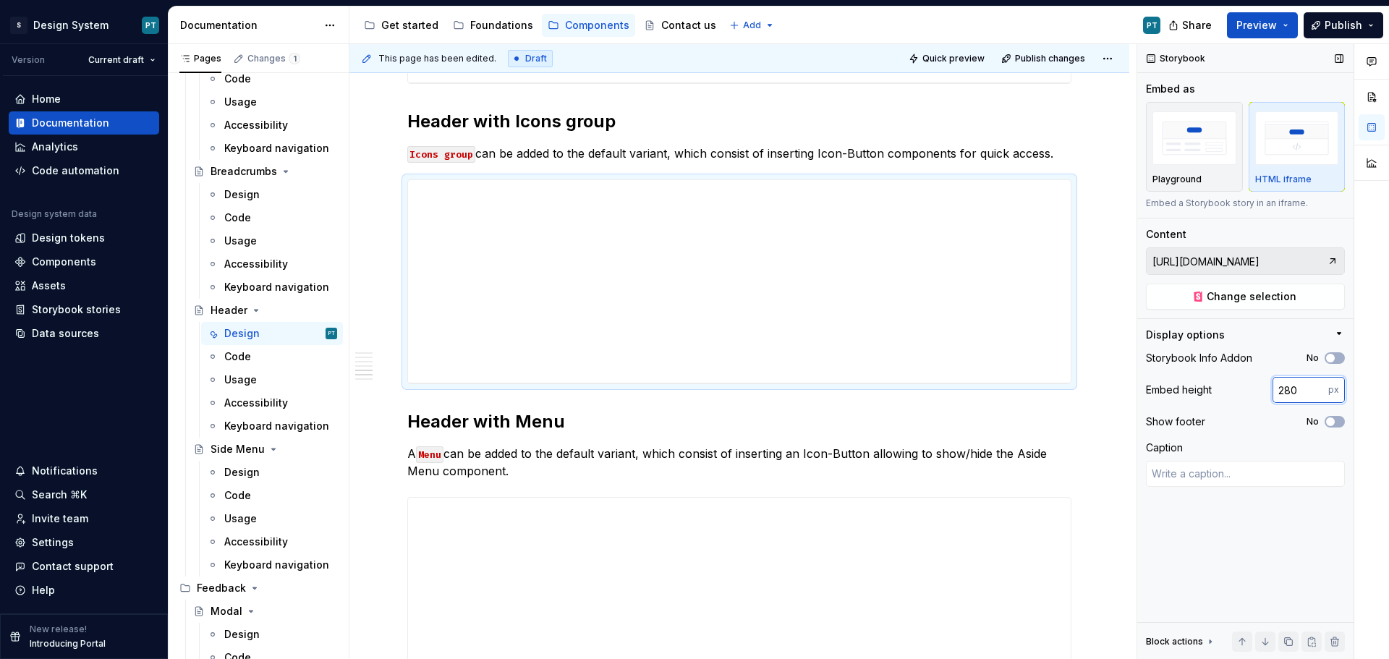
drag, startPoint x: 1302, startPoint y: 391, endPoint x: 1217, endPoint y: 390, distance: 85.4
click at [1217, 390] on div "Embed height 280 px" at bounding box center [1245, 390] width 199 height 26
type input "340"
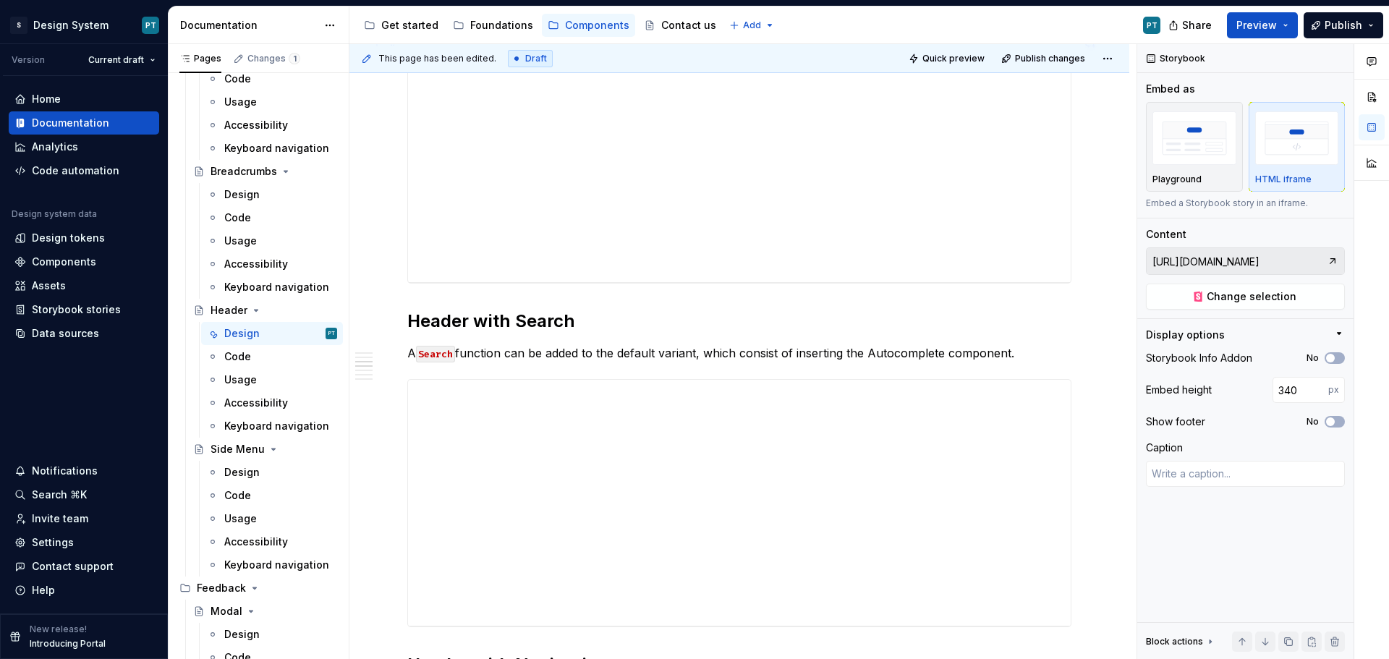
scroll to position [796, 0]
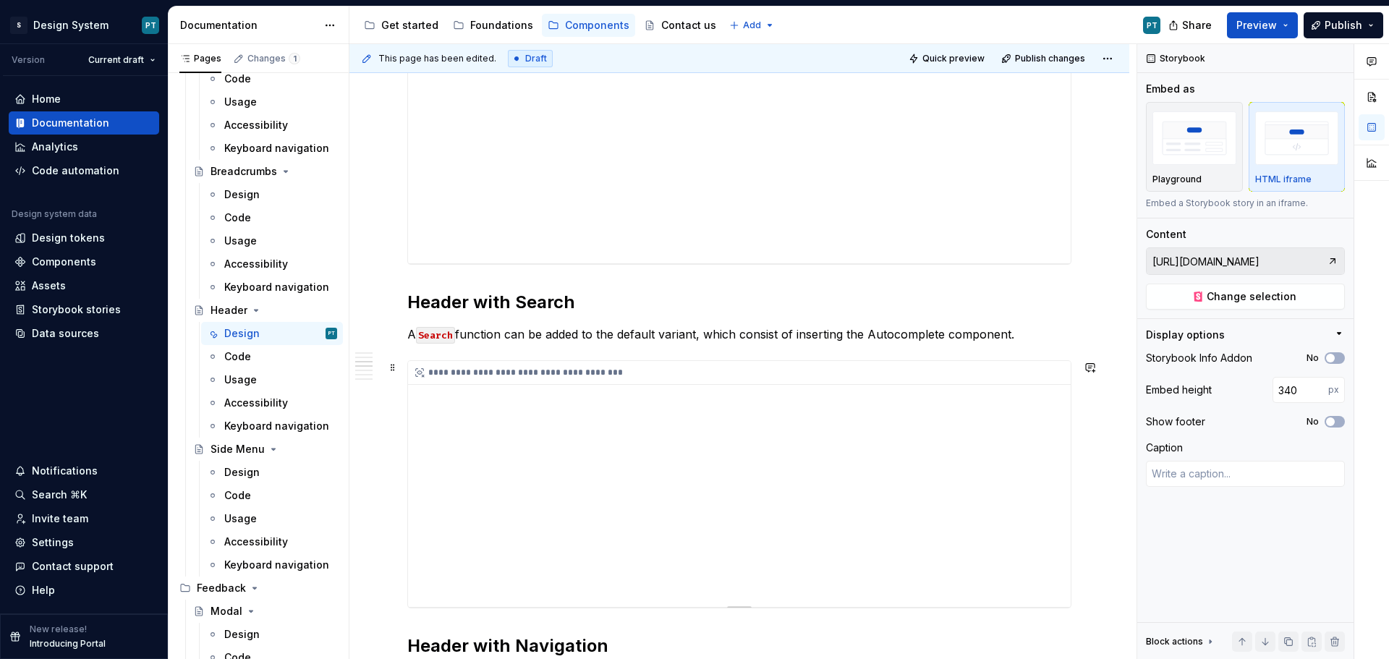
type textarea "*"
type input "https://storybook.sg-uxdesign.com/?path=/story/components-templates-header--def…"
click at [833, 404] on div "**********" at bounding box center [739, 484] width 663 height 246
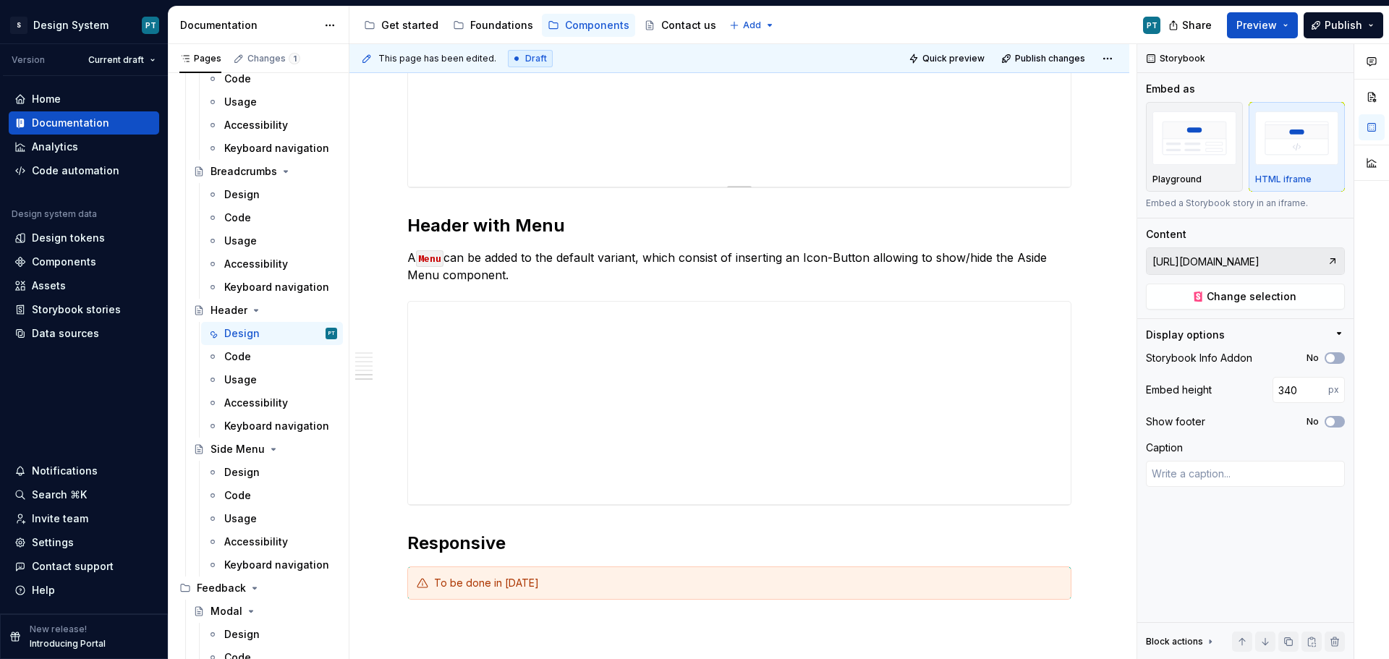
scroll to position [1953, 0]
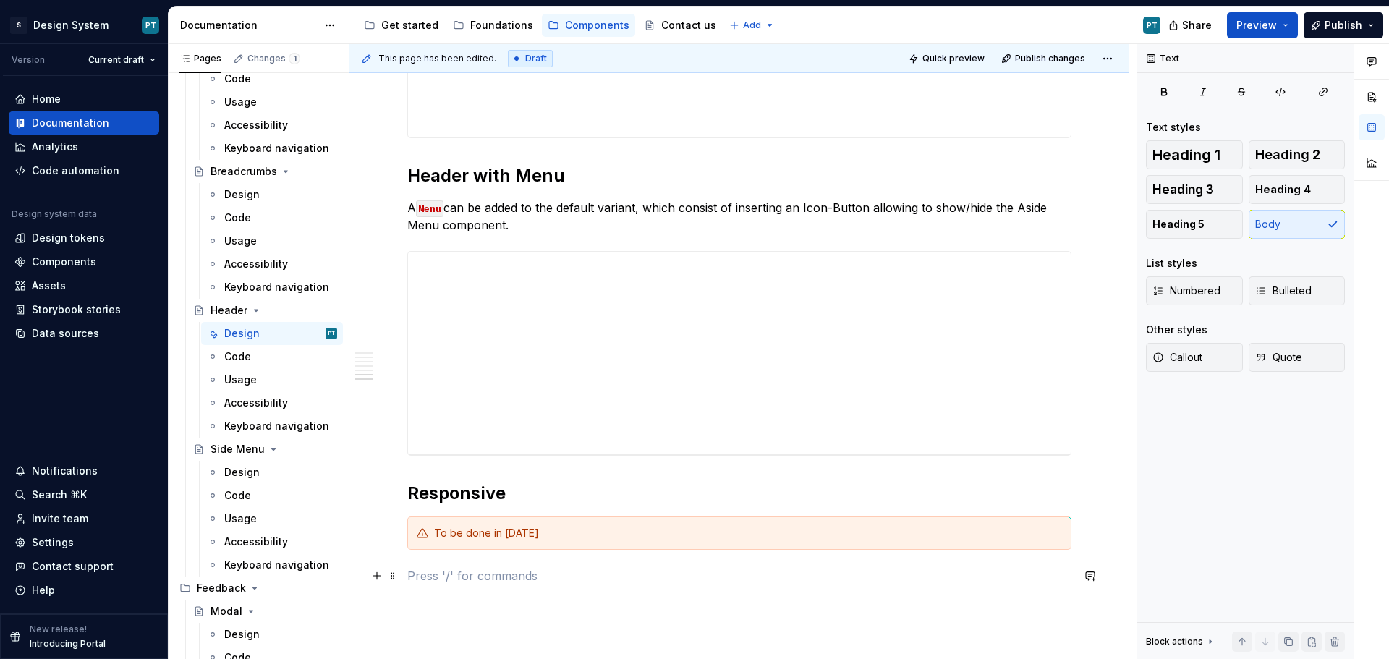
click at [596, 569] on p at bounding box center [739, 575] width 664 height 17
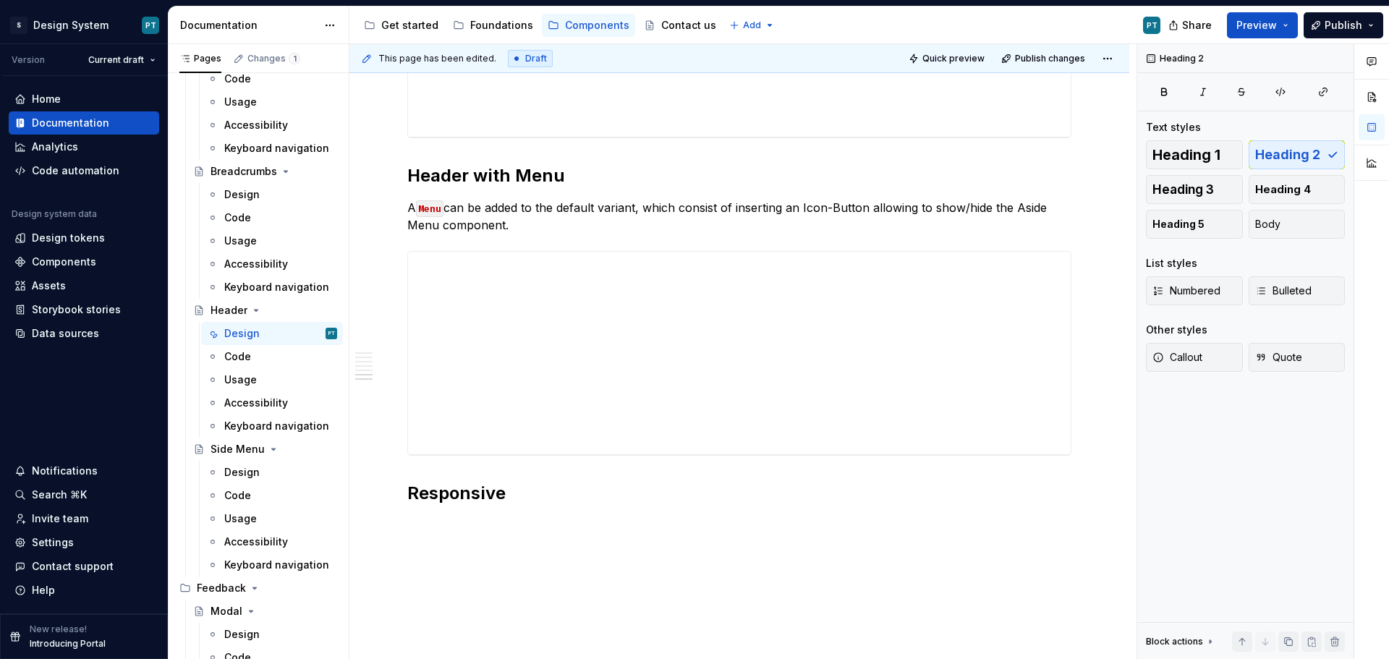
click at [464, 530] on p at bounding box center [739, 525] width 664 height 17
click at [481, 527] on p at bounding box center [739, 525] width 664 height 17
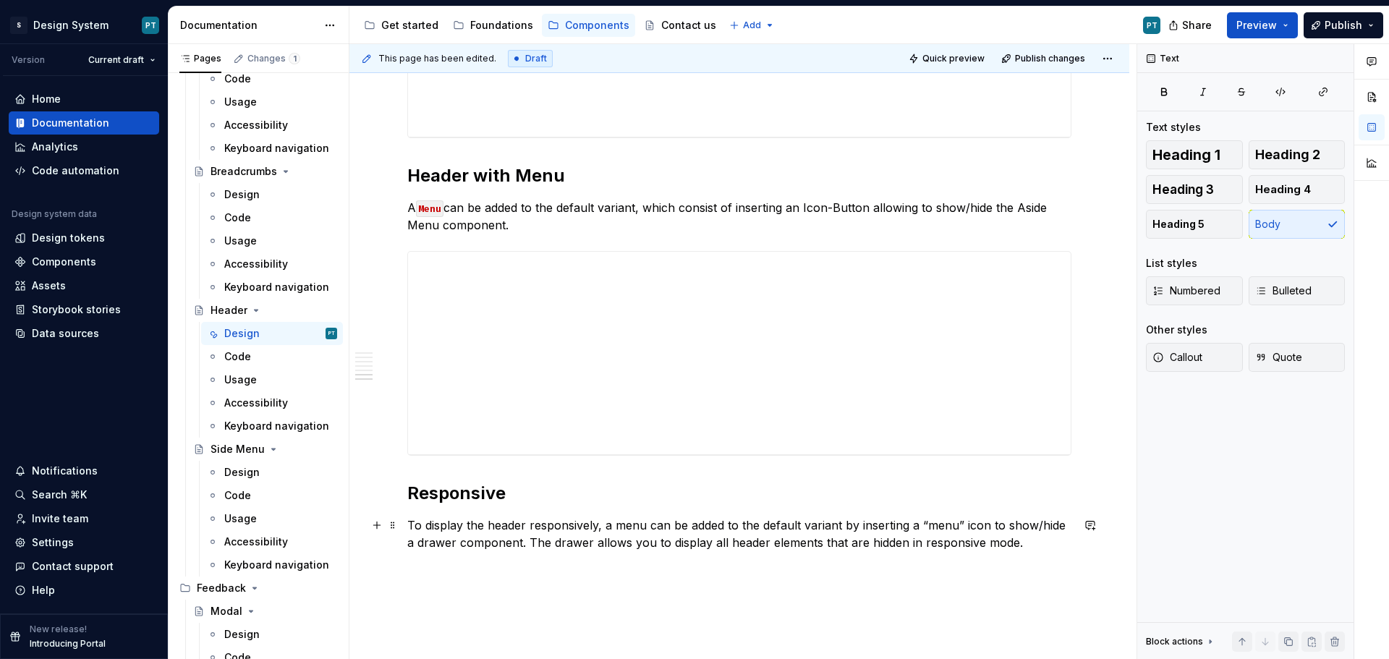
click at [647, 544] on p "To display the header responsively, a menu can be added to the default variant …" at bounding box center [739, 534] width 664 height 35
drag, startPoint x: 958, startPoint y: 546, endPoint x: 988, endPoint y: 548, distance: 30.4
click at [988, 548] on p "To display the header responsively, a menu can be added to the default variant …" at bounding box center [739, 534] width 664 height 35
click at [930, 548] on p "To display the header responsively, a menu can be added to the default variant …" at bounding box center [739, 534] width 664 height 35
click at [980, 549] on p "To display the header responsively, a menu can be added to the default variant …" at bounding box center [739, 534] width 664 height 35
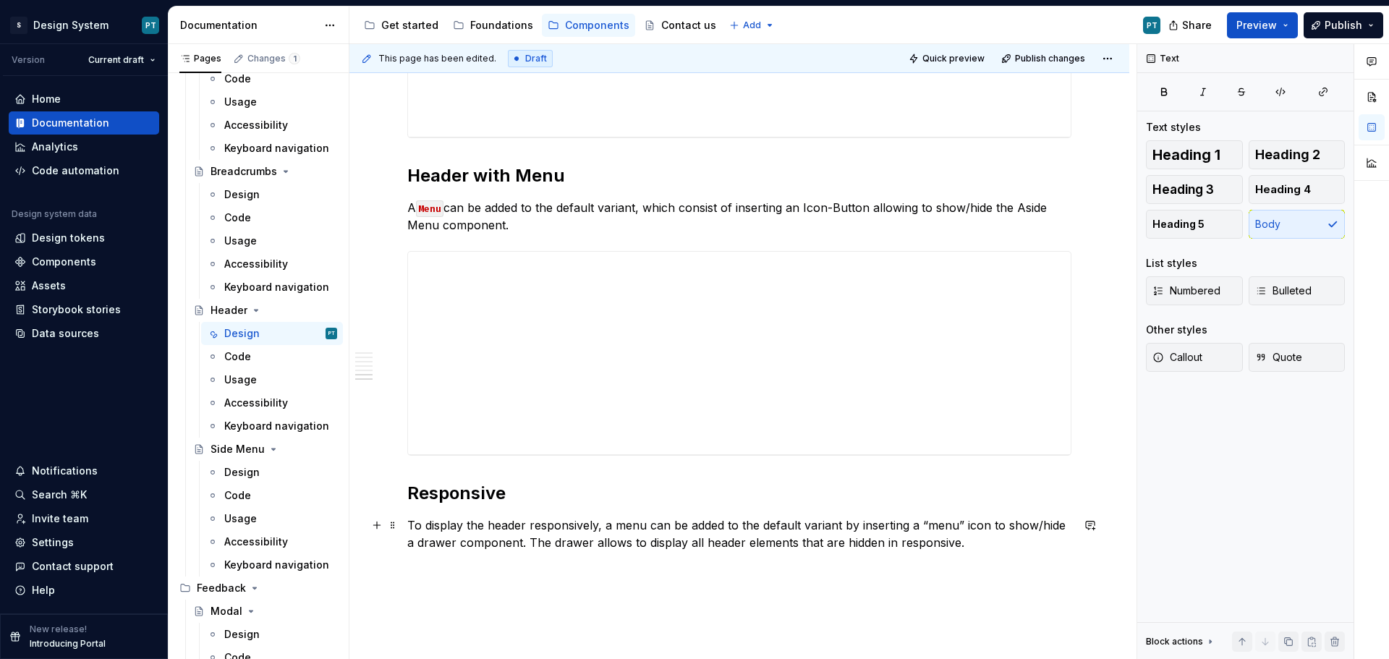
click at [705, 535] on p "To display the header responsively, a menu can be added to the default variant …" at bounding box center [739, 534] width 664 height 35
click at [965, 548] on p "To display the header responsively, a menu can be added to the default variant …" at bounding box center [739, 534] width 664 height 35
click at [773, 537] on p "To display the header responsively, a menu can be added to the default variant …" at bounding box center [739, 534] width 664 height 35
click at [459, 523] on p "To display the header responsively, a menu can be added to the default variant …" at bounding box center [739, 534] width 664 height 35
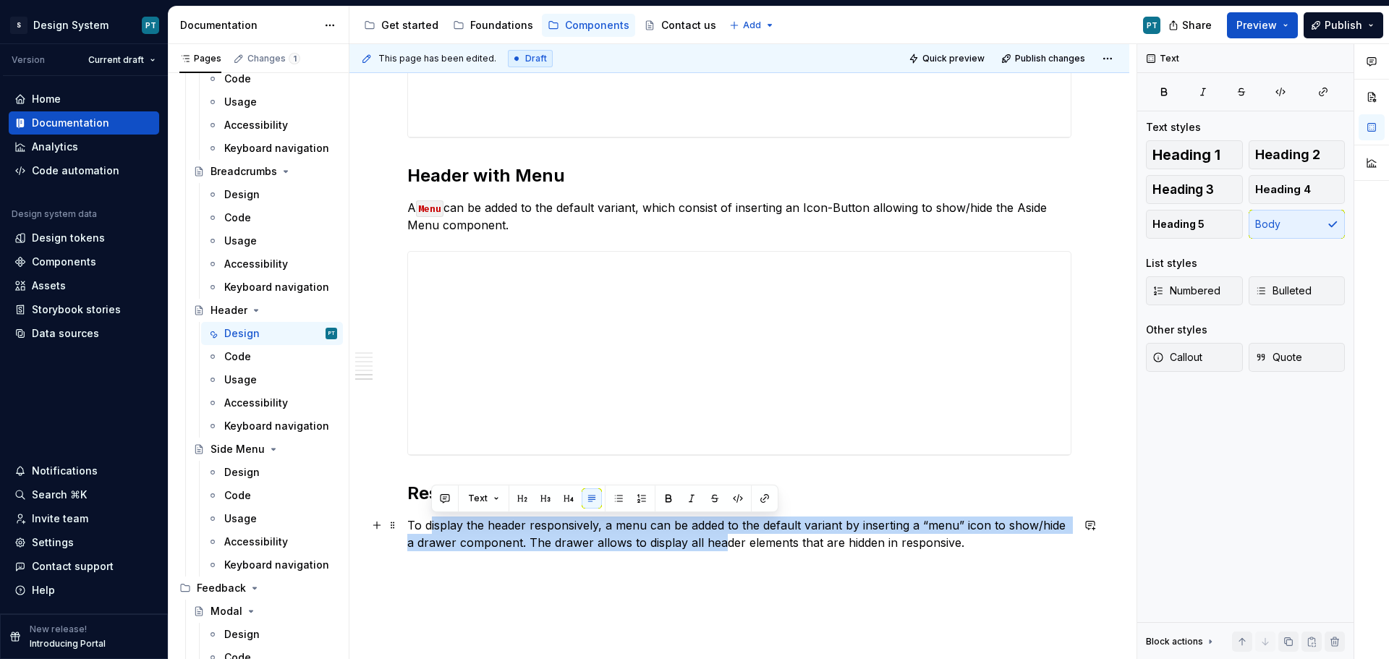
drag, startPoint x: 428, startPoint y: 527, endPoint x: 723, endPoint y: 536, distance: 294.6
click at [723, 536] on p "To display the header responsively, a menu can be added to the default variant …" at bounding box center [739, 534] width 664 height 35
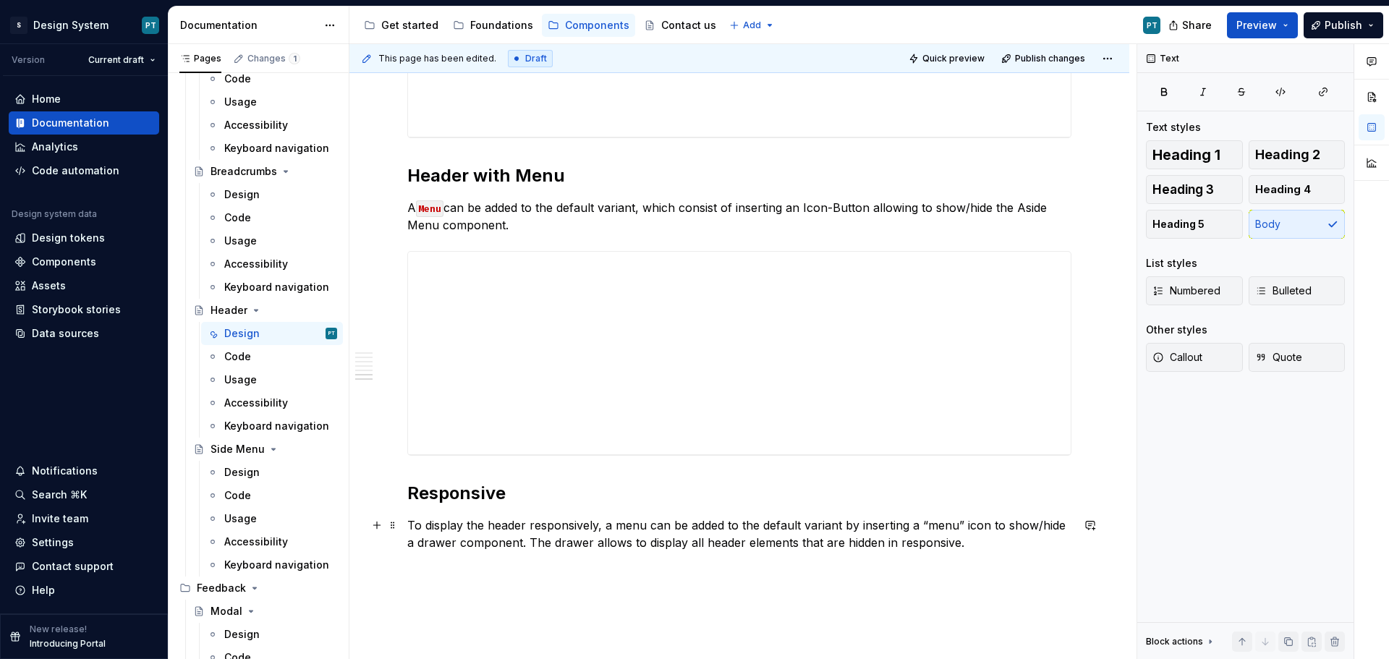
click at [763, 540] on p "To display the header responsively, a menu can be added to the default variant …" at bounding box center [739, 534] width 664 height 35
click at [854, 540] on p "To display the header responsively, a menu can be added to the default variant …" at bounding box center [739, 534] width 664 height 35
drag, startPoint x: 912, startPoint y: 543, endPoint x: 828, endPoint y: 544, distance: 83.2
click at [828, 544] on p "To display the header responsively, a menu can be added to the default variant …" at bounding box center [739, 534] width 664 height 35
click at [802, 543] on p "To display the header responsively, a menu can be added to the default variant …" at bounding box center [739, 534] width 664 height 35
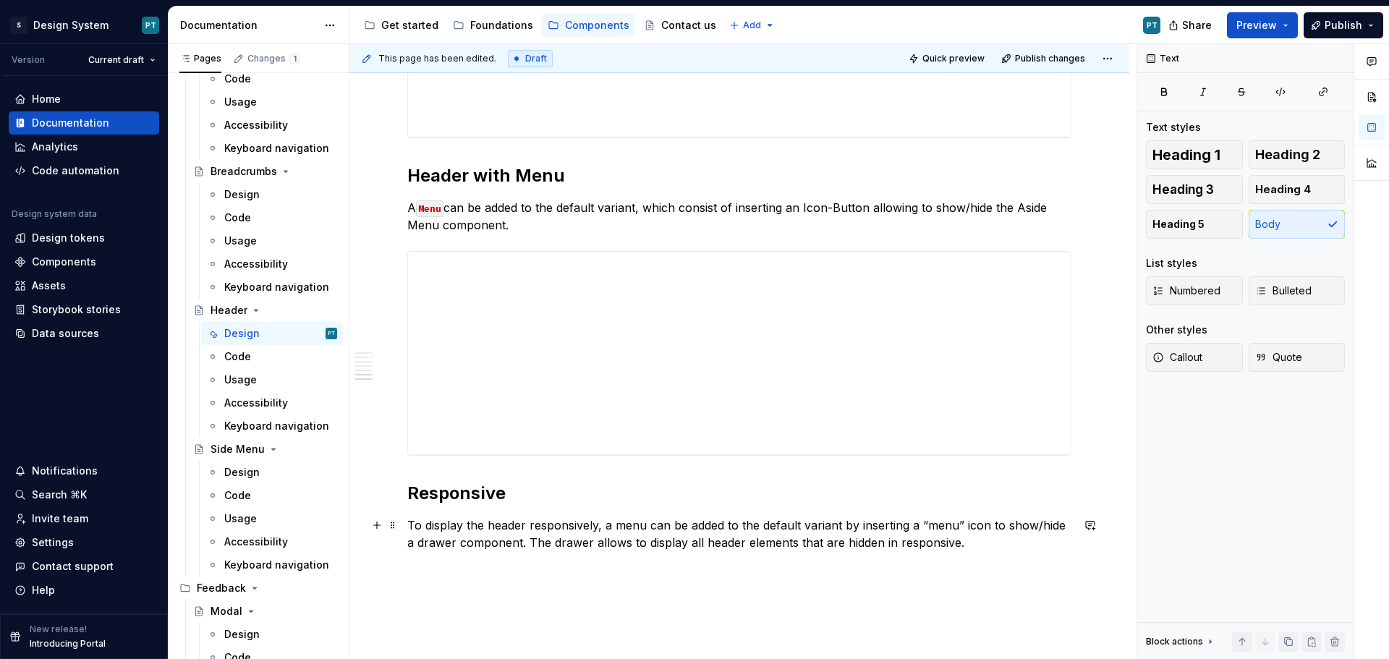
click at [600, 544] on p "To display the header responsively, a menu can be added to the default variant …" at bounding box center [739, 534] width 664 height 35
click at [587, 526] on p "To display the header responsively, a menu can be added to the default variant …" at bounding box center [739, 534] width 664 height 35
click at [966, 546] on p "To display the header responsively, a menu can be added to the default variant …" at bounding box center [739, 534] width 664 height 35
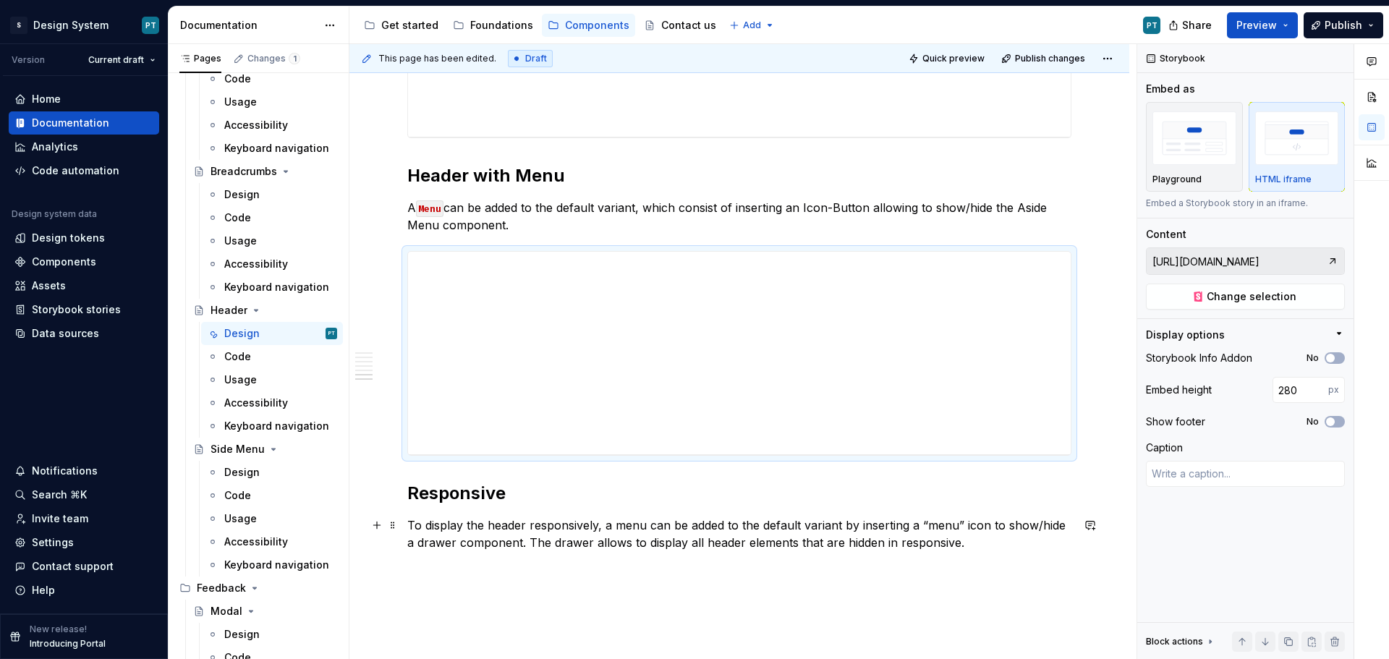
click at [975, 540] on p "To display the header responsively, a menu can be added to the default variant …" at bounding box center [739, 534] width 664 height 35
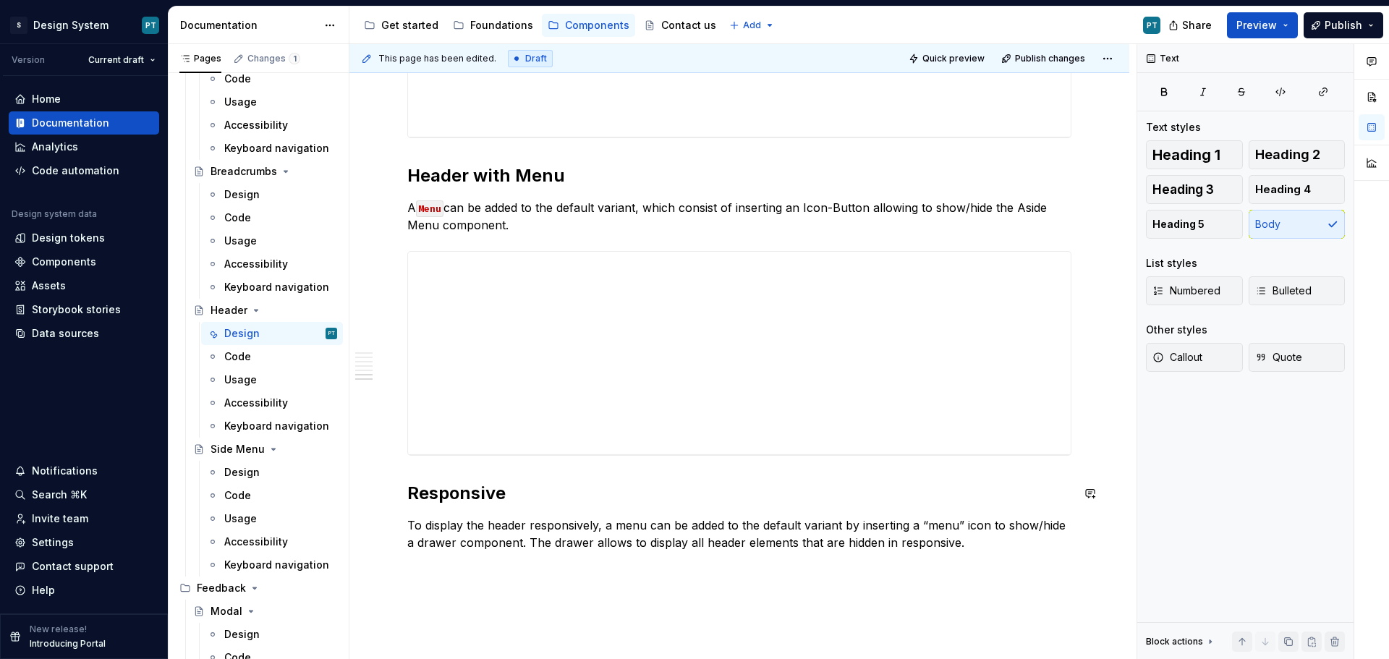
scroll to position [2026, 0]
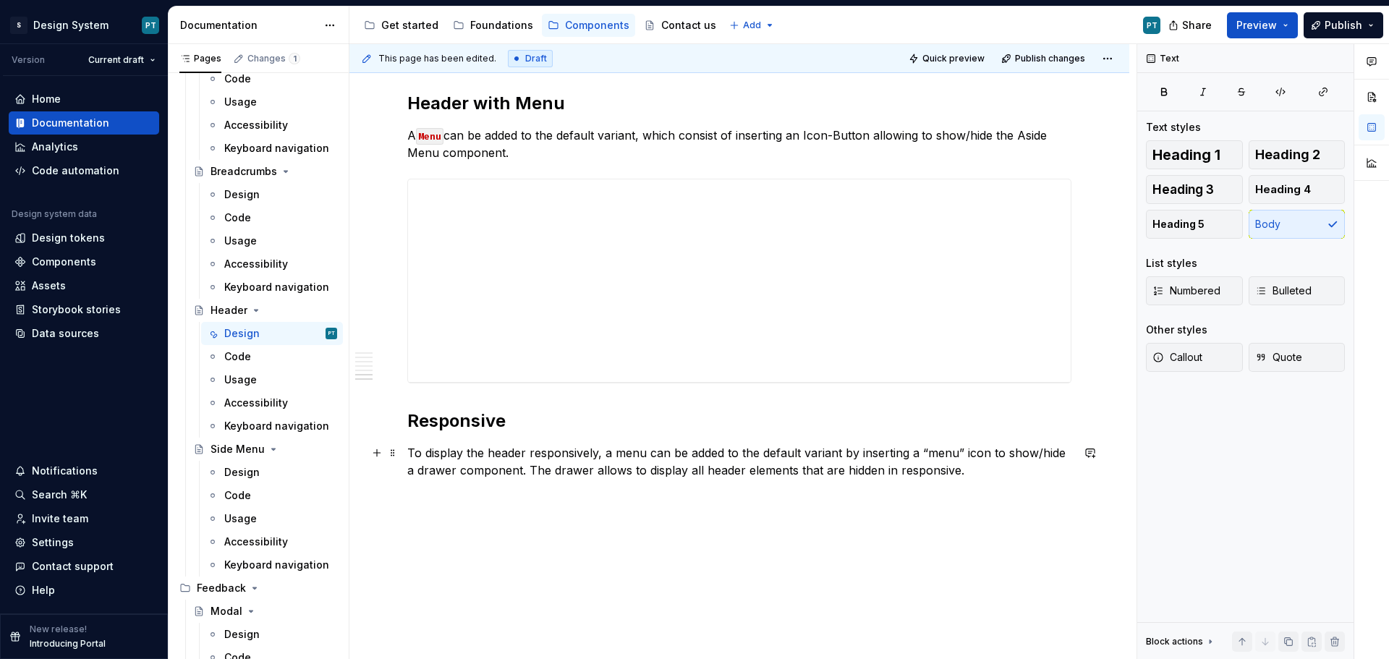
click at [975, 469] on p "To display the header responsively, a menu can be added to the default variant …" at bounding box center [739, 461] width 664 height 35
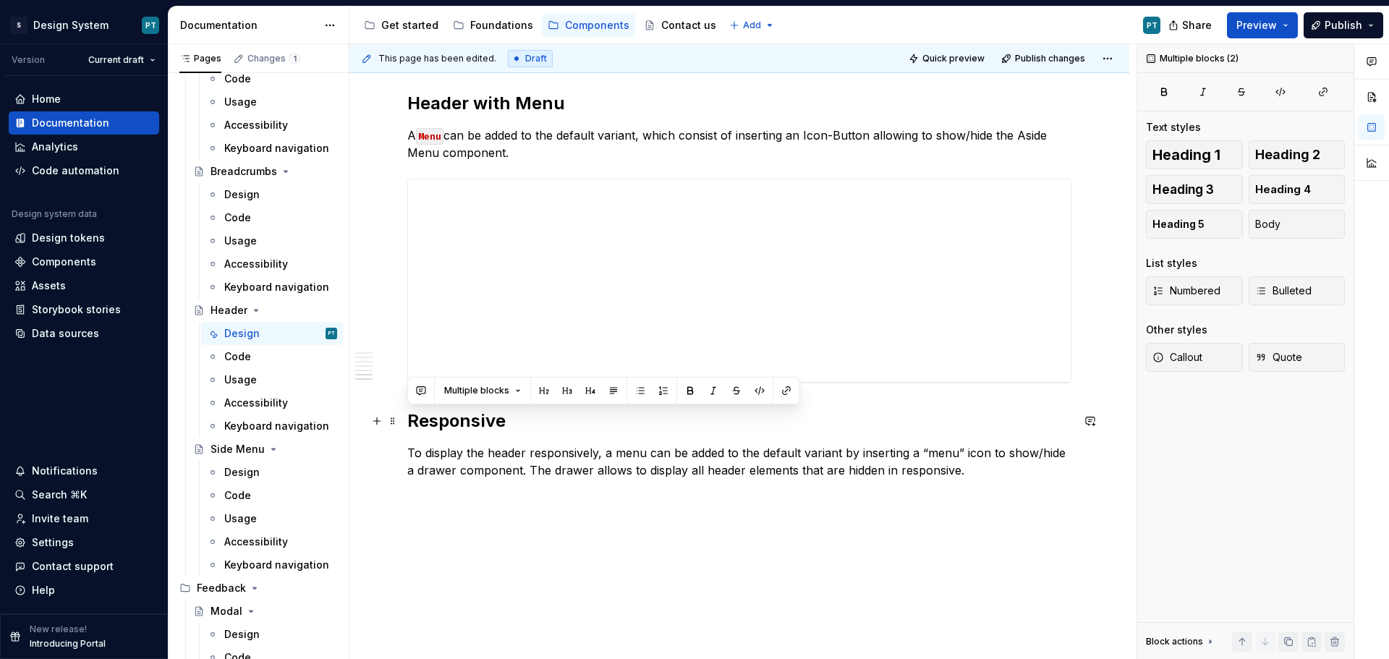
drag, startPoint x: 979, startPoint y: 466, endPoint x: 409, endPoint y: 418, distance: 571.4
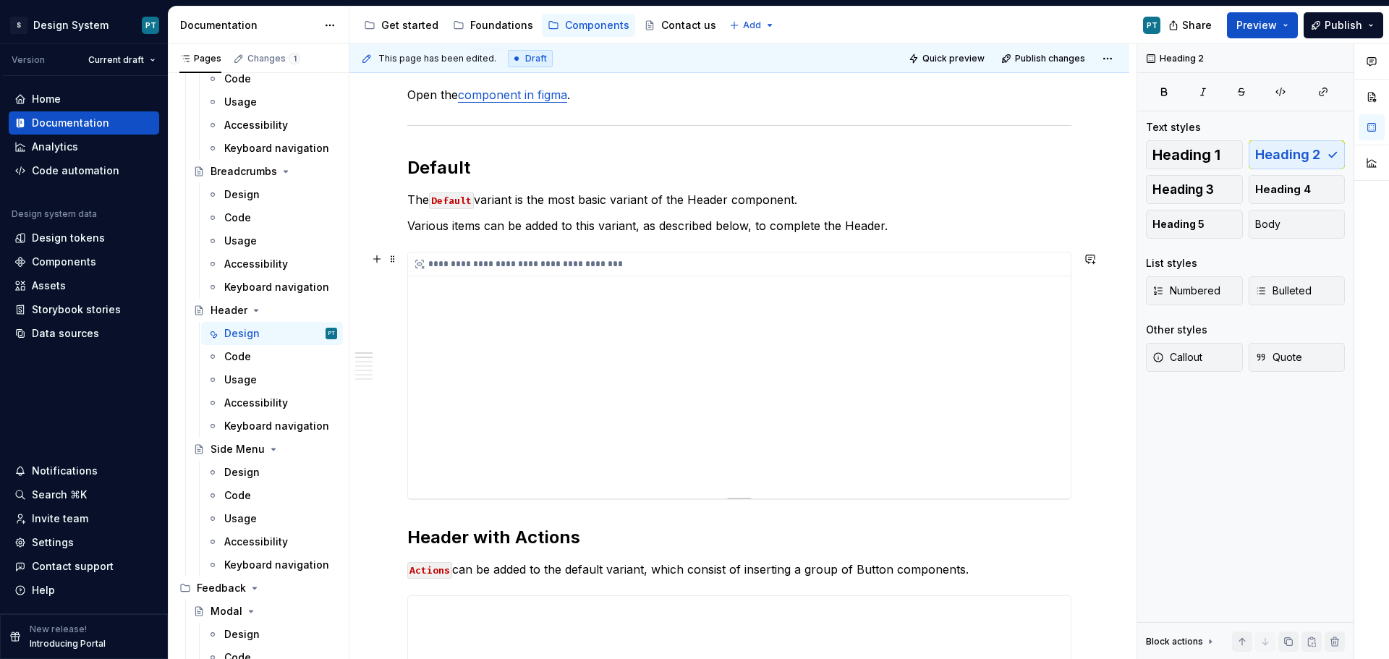
scroll to position [289, 0]
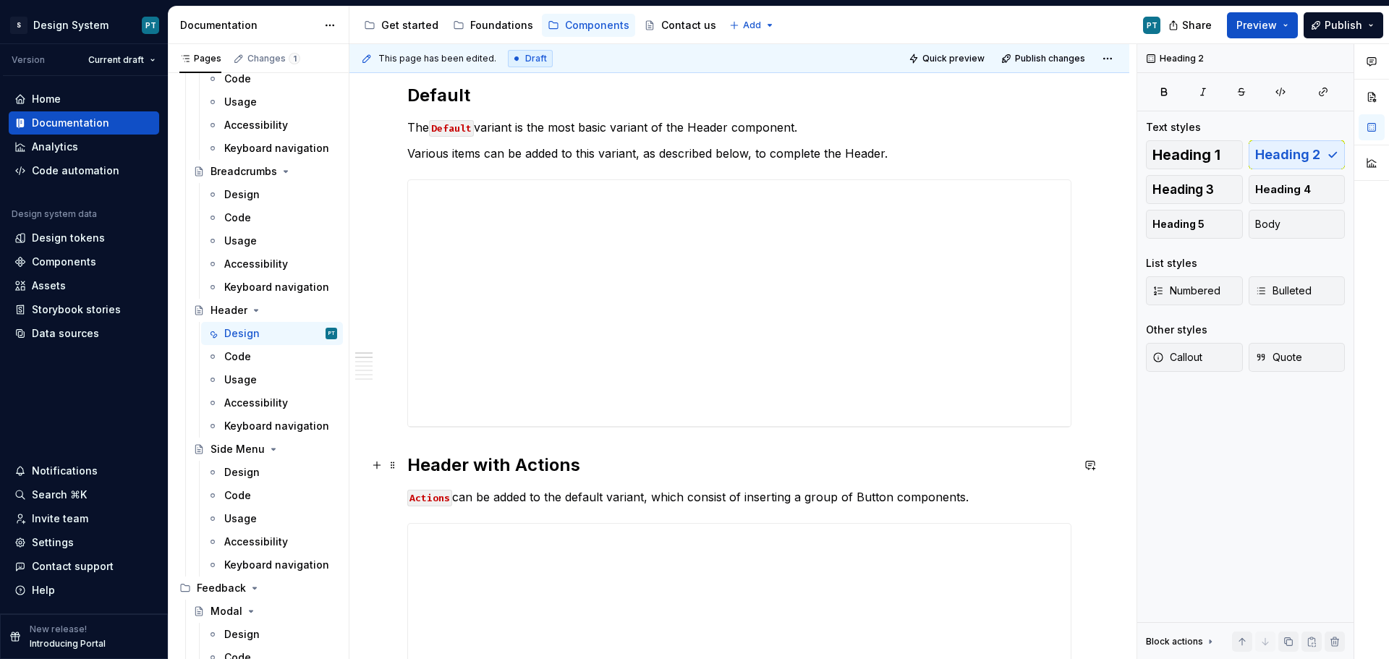
click at [410, 459] on h2 "Header with Actions" at bounding box center [739, 465] width 664 height 23
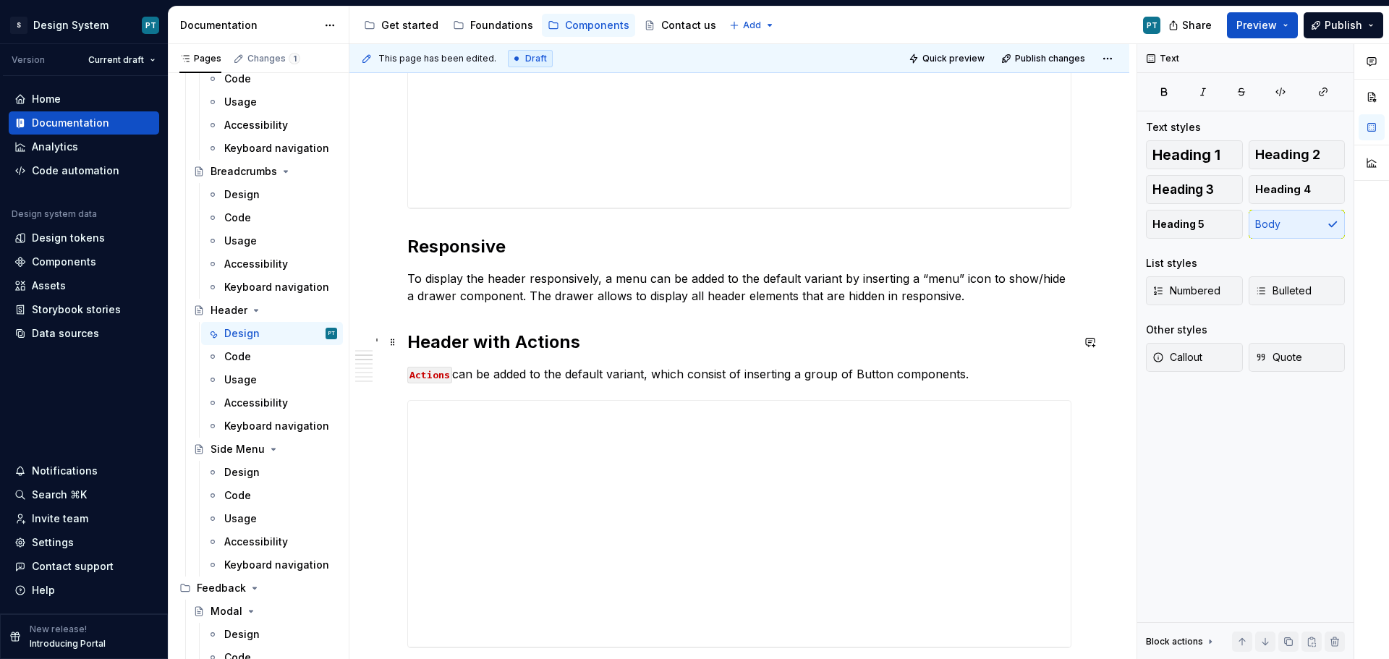
scroll to position [434, 0]
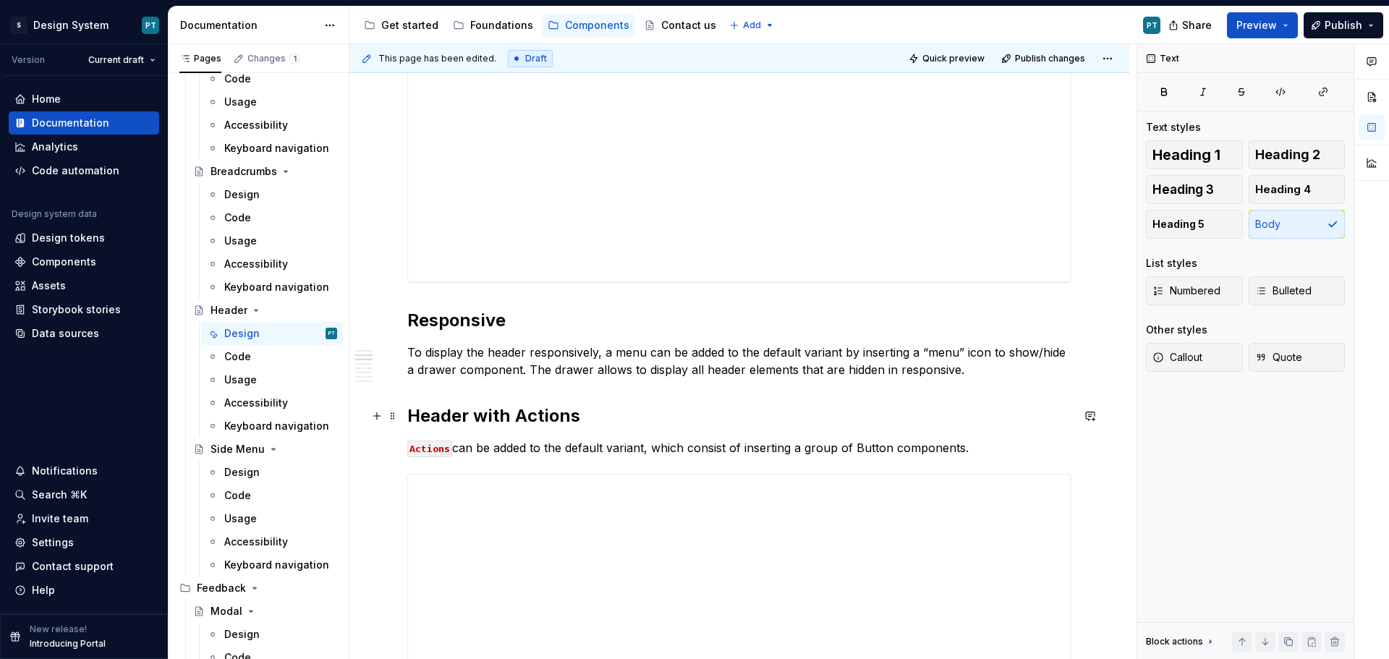
click at [482, 418] on h2 "Header with Actions" at bounding box center [739, 415] width 664 height 23
click at [475, 326] on h2 "Responsive" at bounding box center [739, 320] width 664 height 23
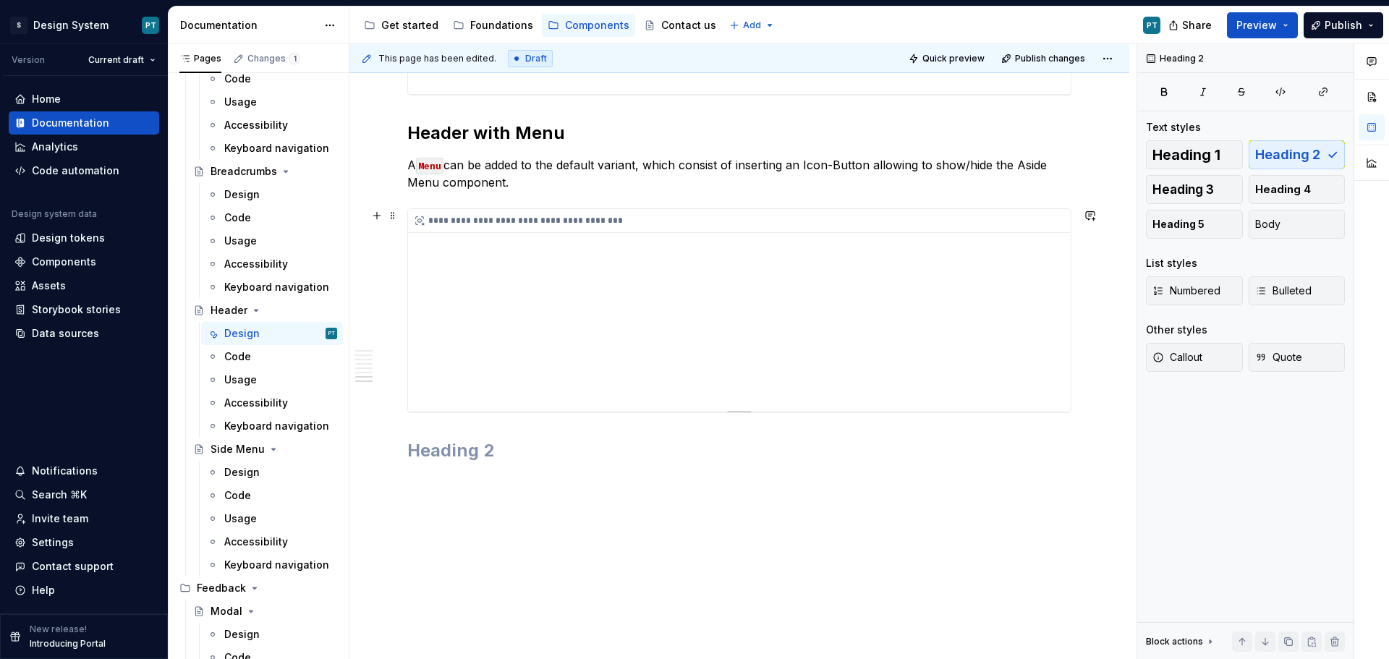
scroll to position [2098, 0]
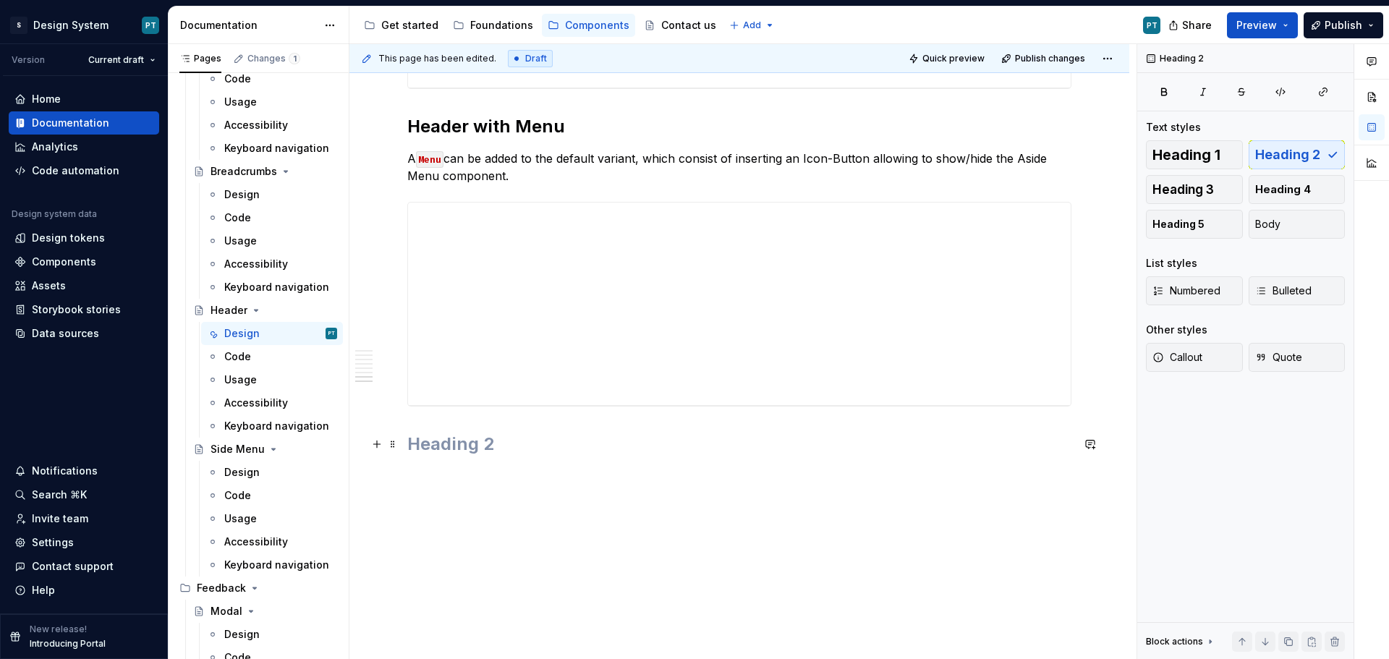
click at [601, 454] on h2 at bounding box center [739, 444] width 664 height 23
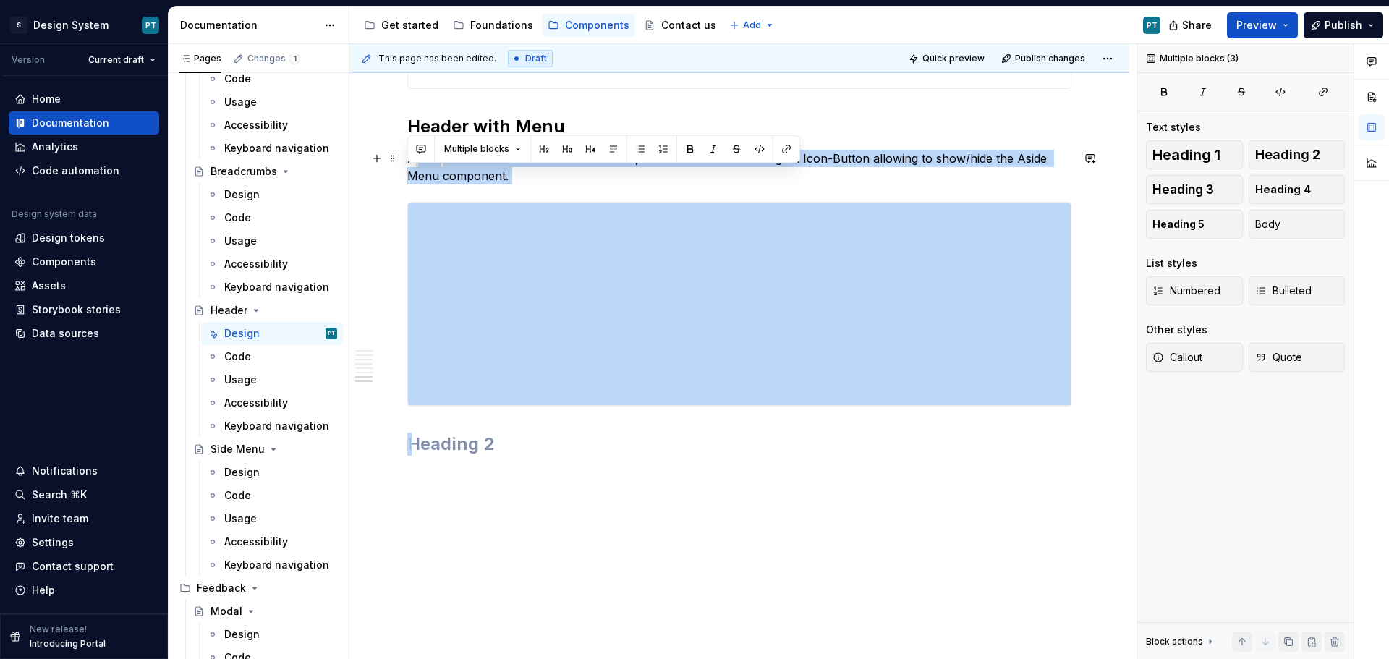
drag, startPoint x: 522, startPoint y: 438, endPoint x: 419, endPoint y: 144, distance: 311.9
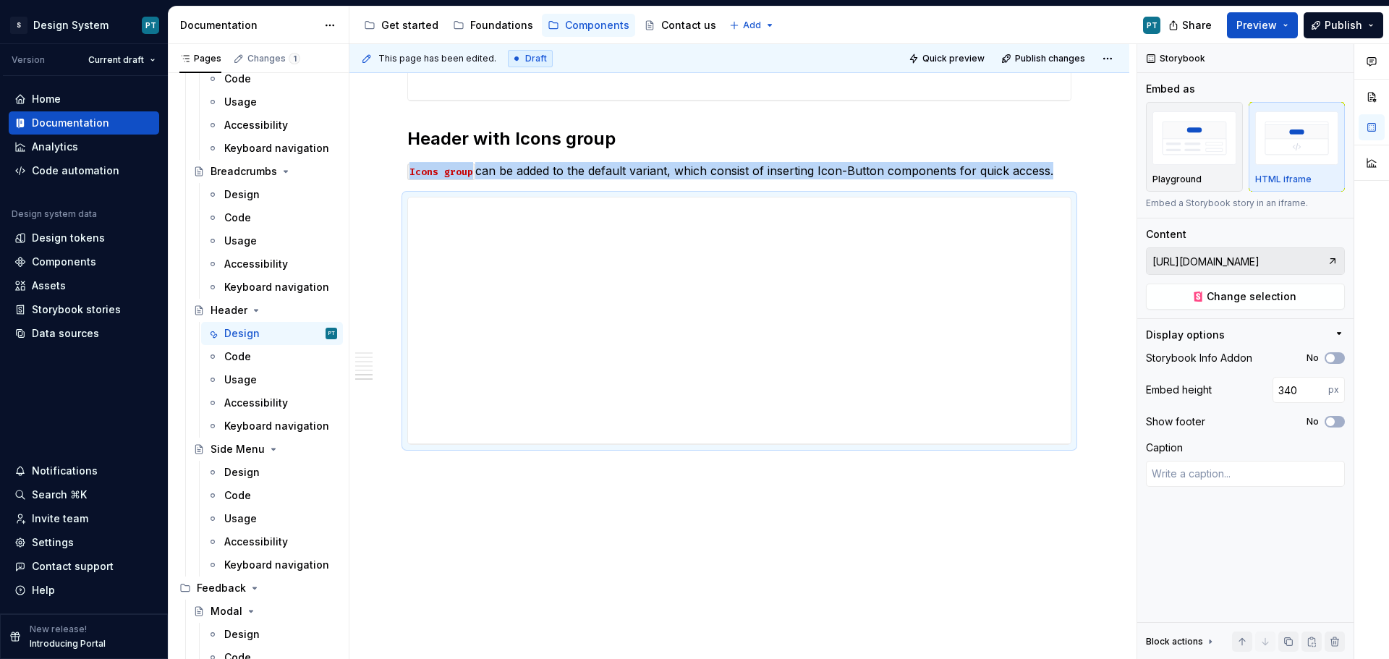
scroll to position [1742, 0]
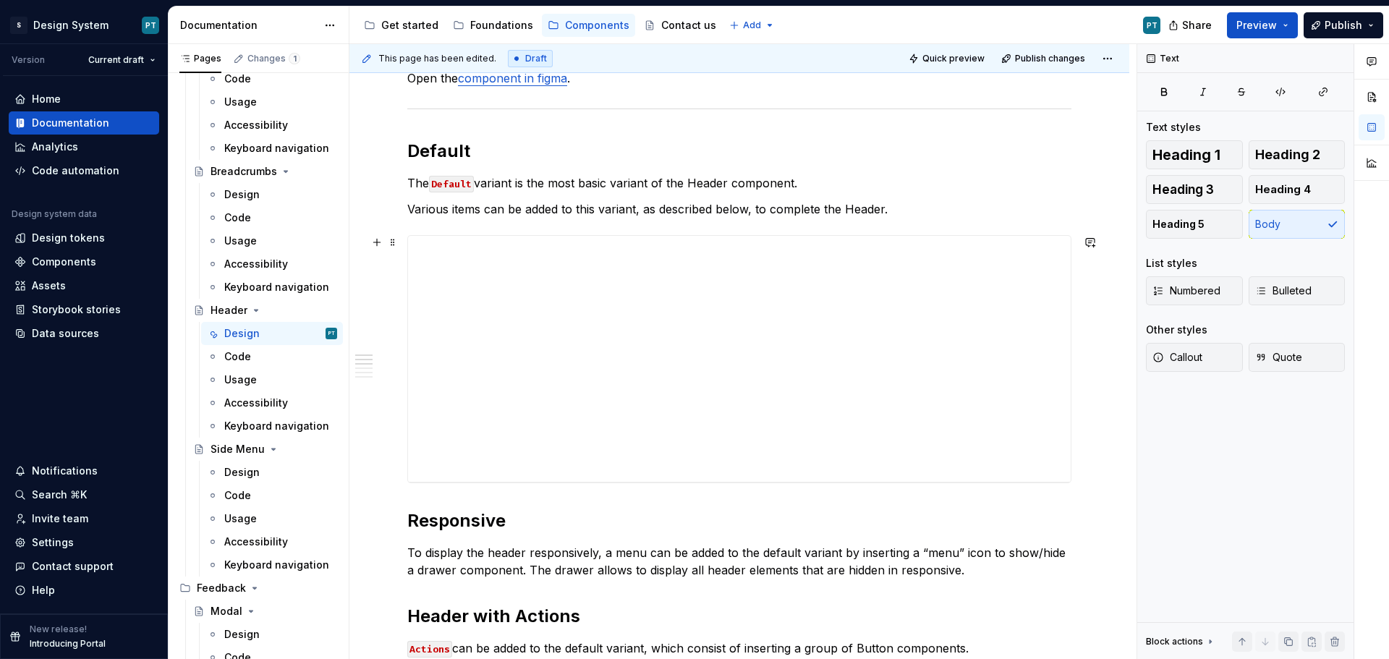
scroll to position [289, 0]
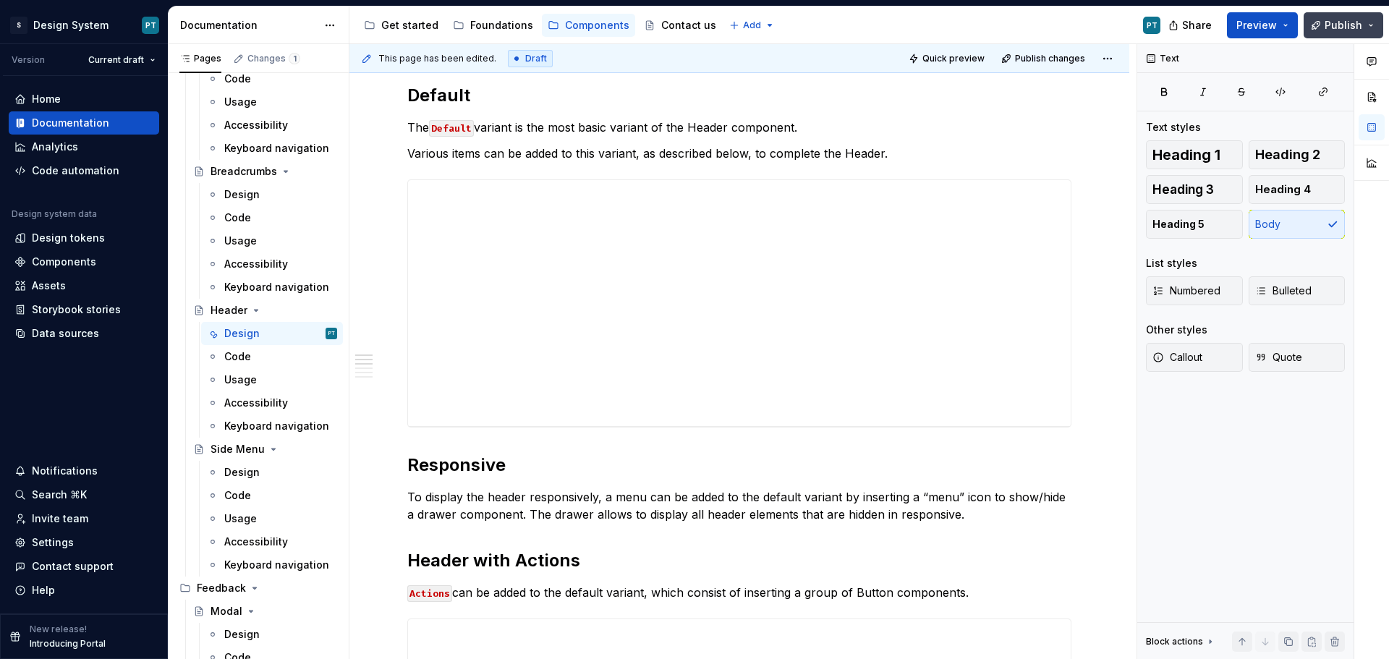
click at [1341, 26] on span "Publish" at bounding box center [1344, 25] width 38 height 14
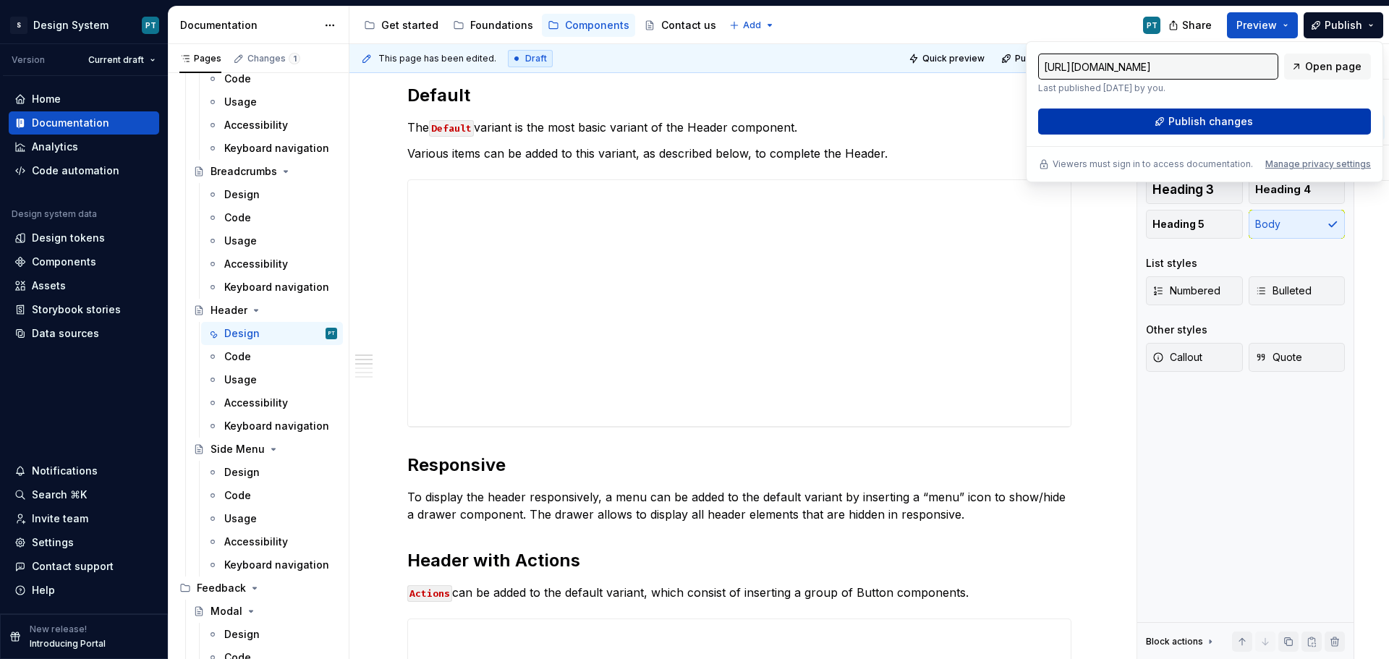
click at [1255, 115] on button "Publish changes" at bounding box center [1204, 122] width 333 height 26
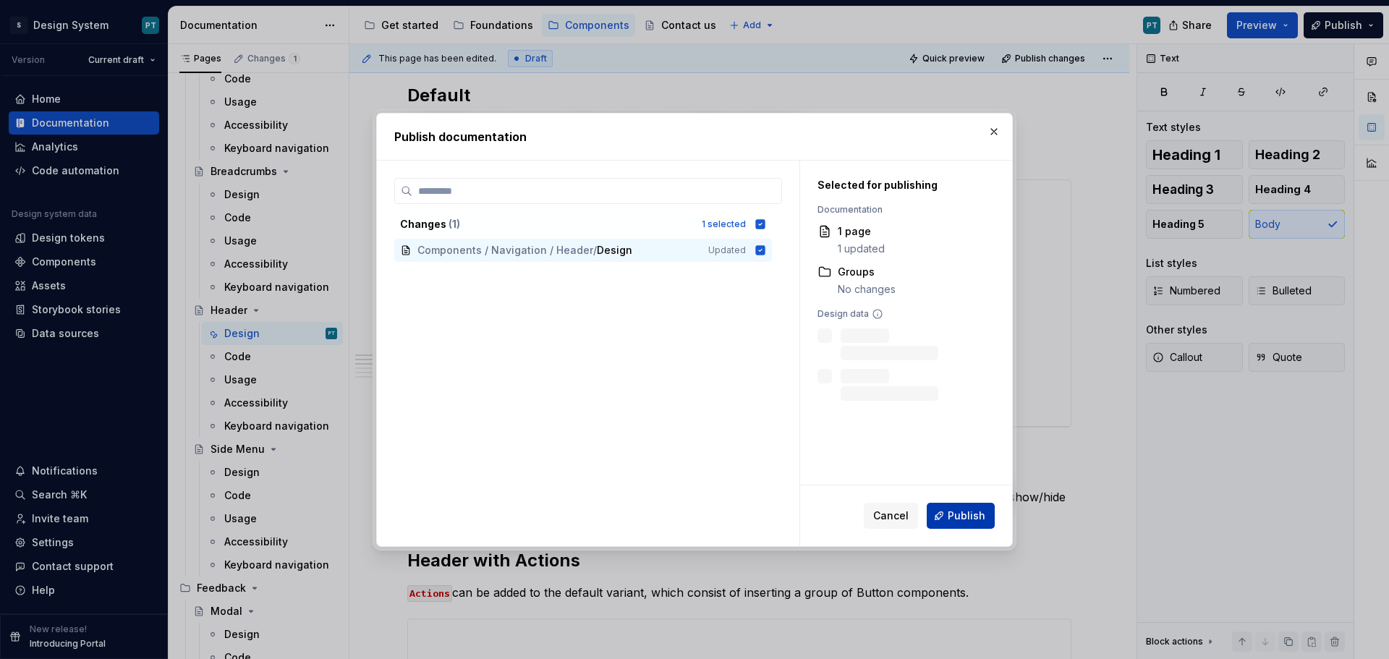
click at [960, 519] on span "Publish" at bounding box center [967, 516] width 38 height 14
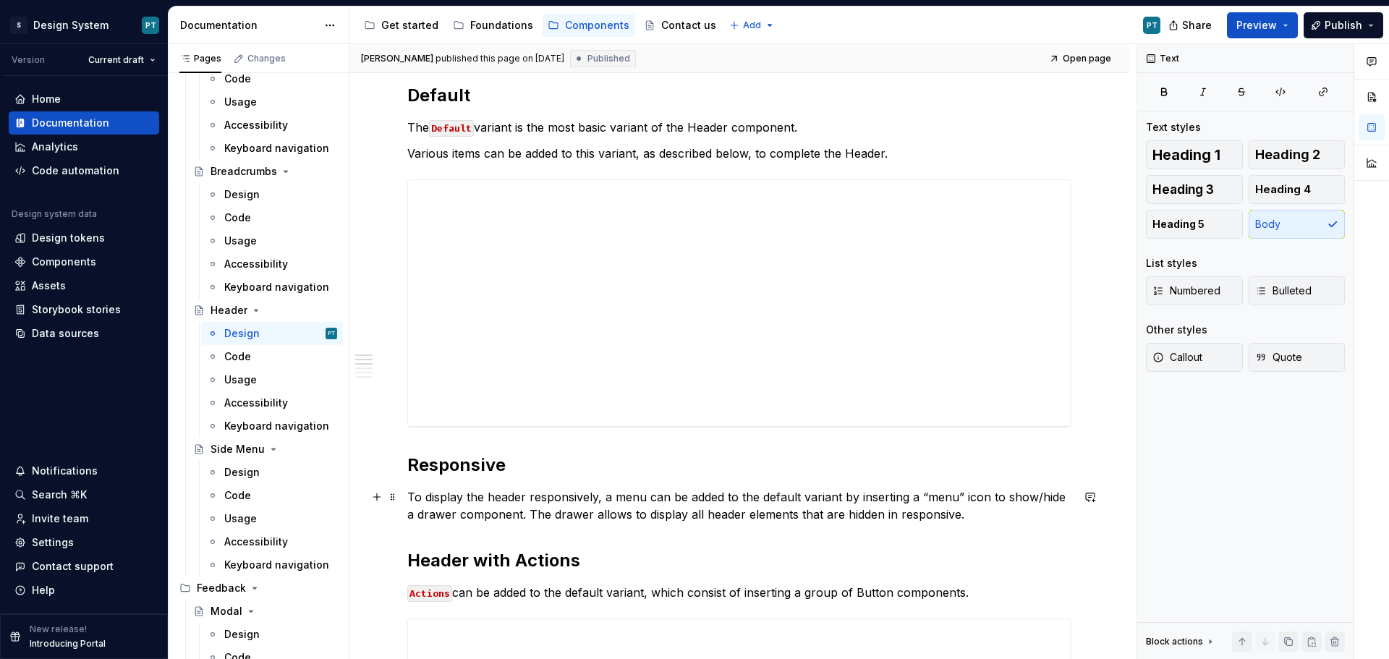
click at [759, 497] on p "To display the header responsively, a menu can be added to the default variant …" at bounding box center [739, 505] width 664 height 35
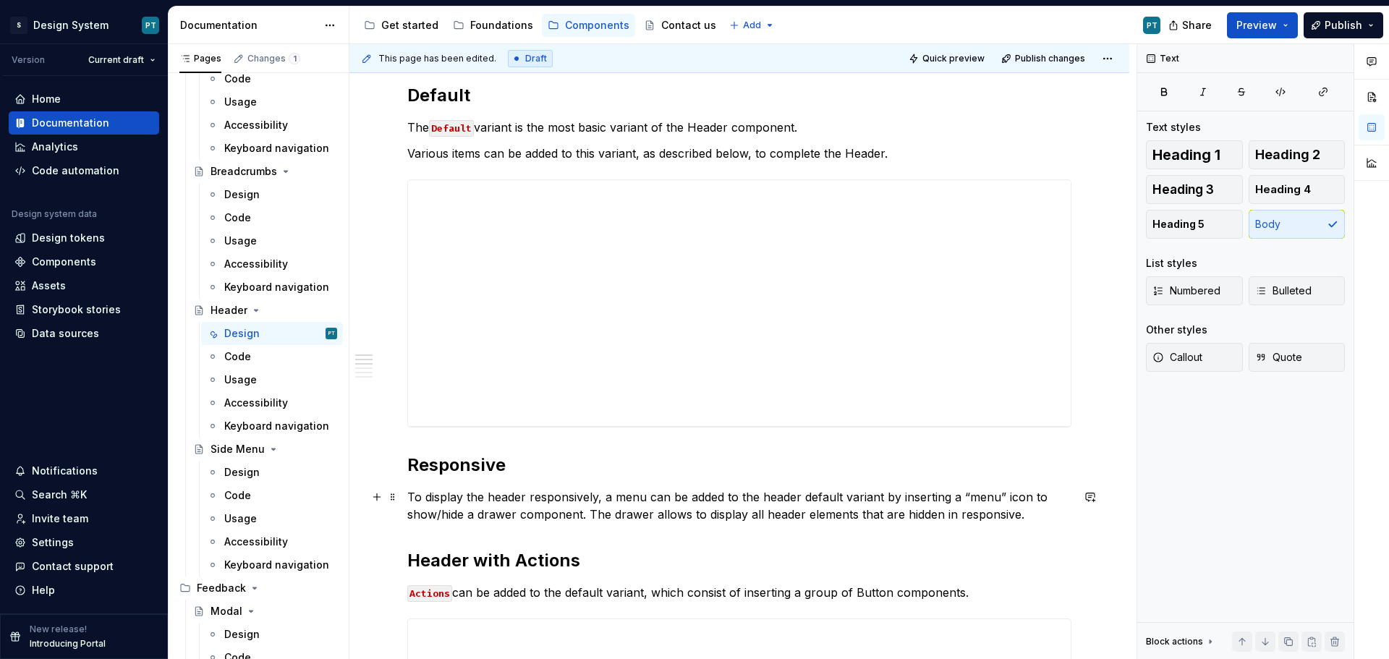
click at [1016, 517] on p "To display the header responsively, a menu can be added to the header default v…" at bounding box center [739, 505] width 664 height 35
click at [1053, 514] on p "To display the header responsively, a menu can be added to the header default v…" at bounding box center [739, 505] width 664 height 35
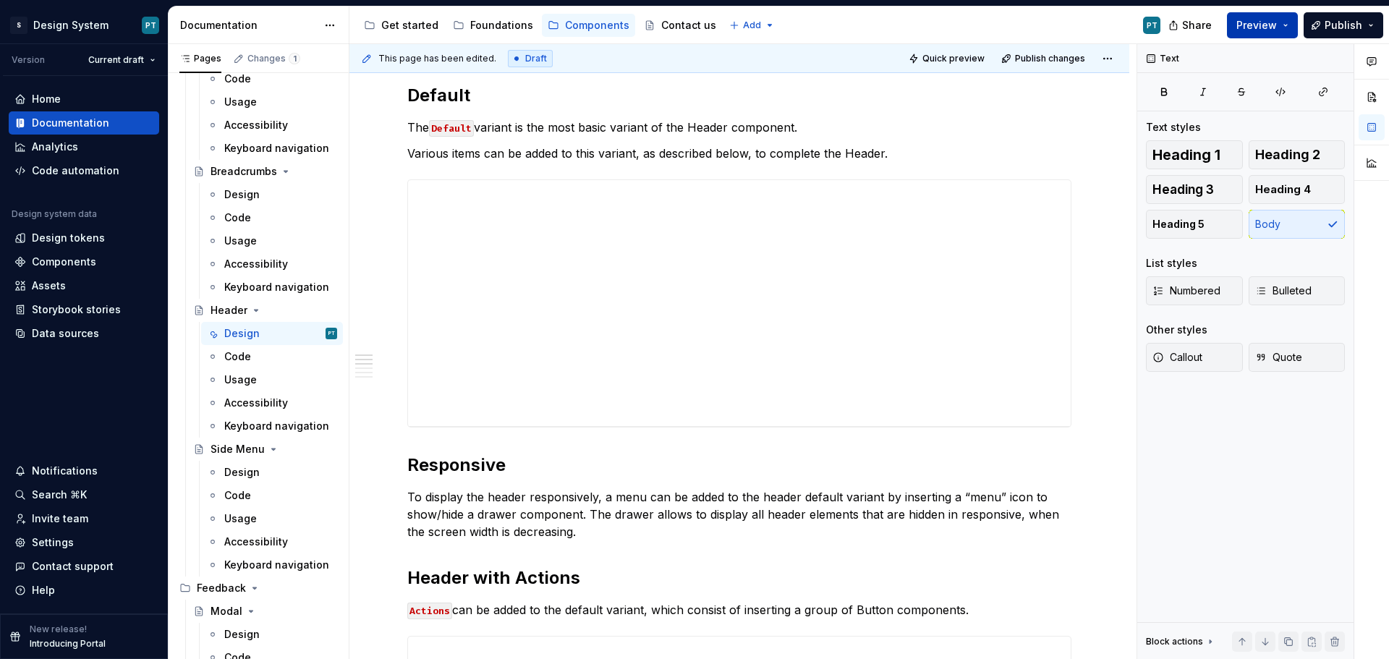
click at [1295, 25] on button "Preview" at bounding box center [1262, 25] width 71 height 26
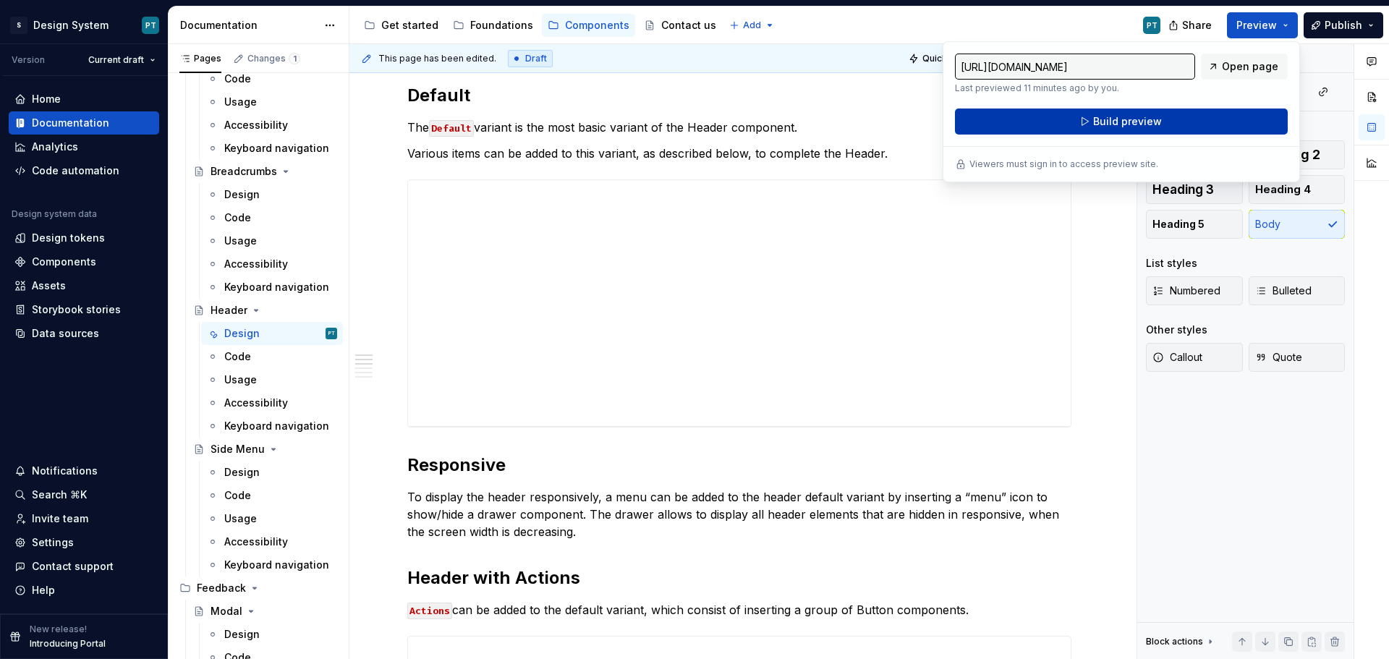
click at [1209, 110] on button "Build preview" at bounding box center [1121, 122] width 333 height 26
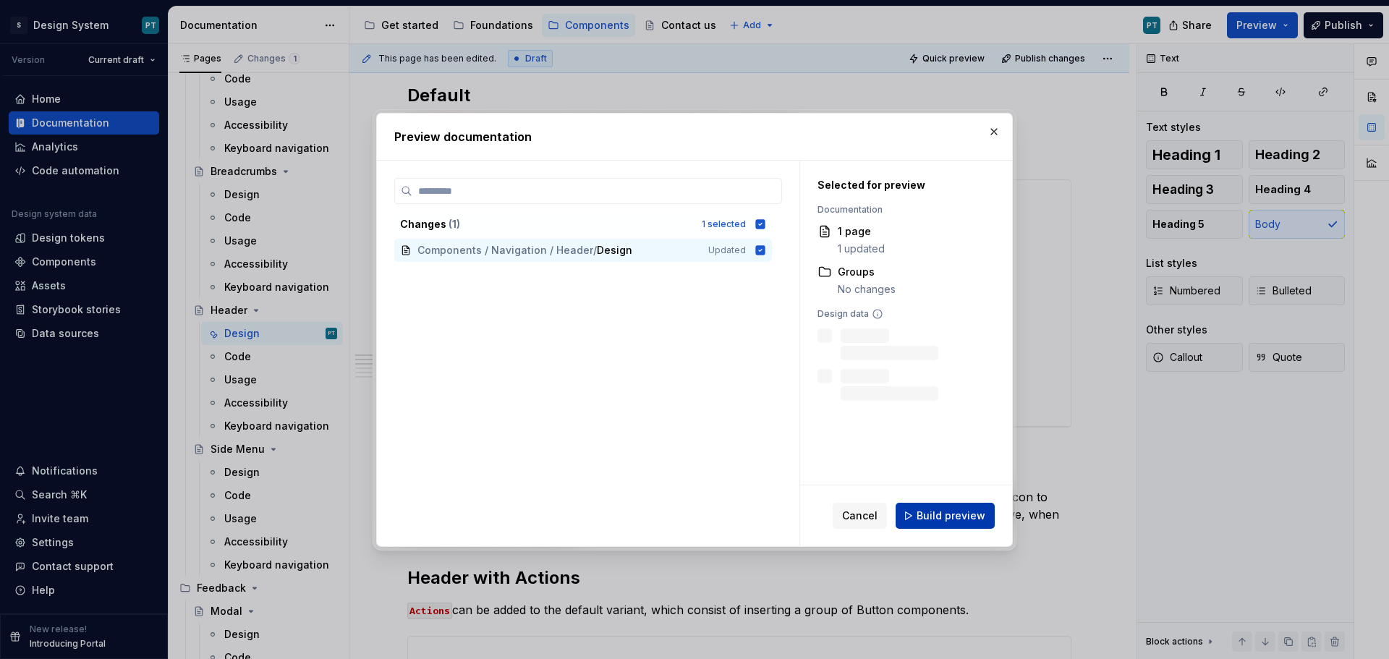
click at [961, 508] on button "Build preview" at bounding box center [945, 516] width 99 height 26
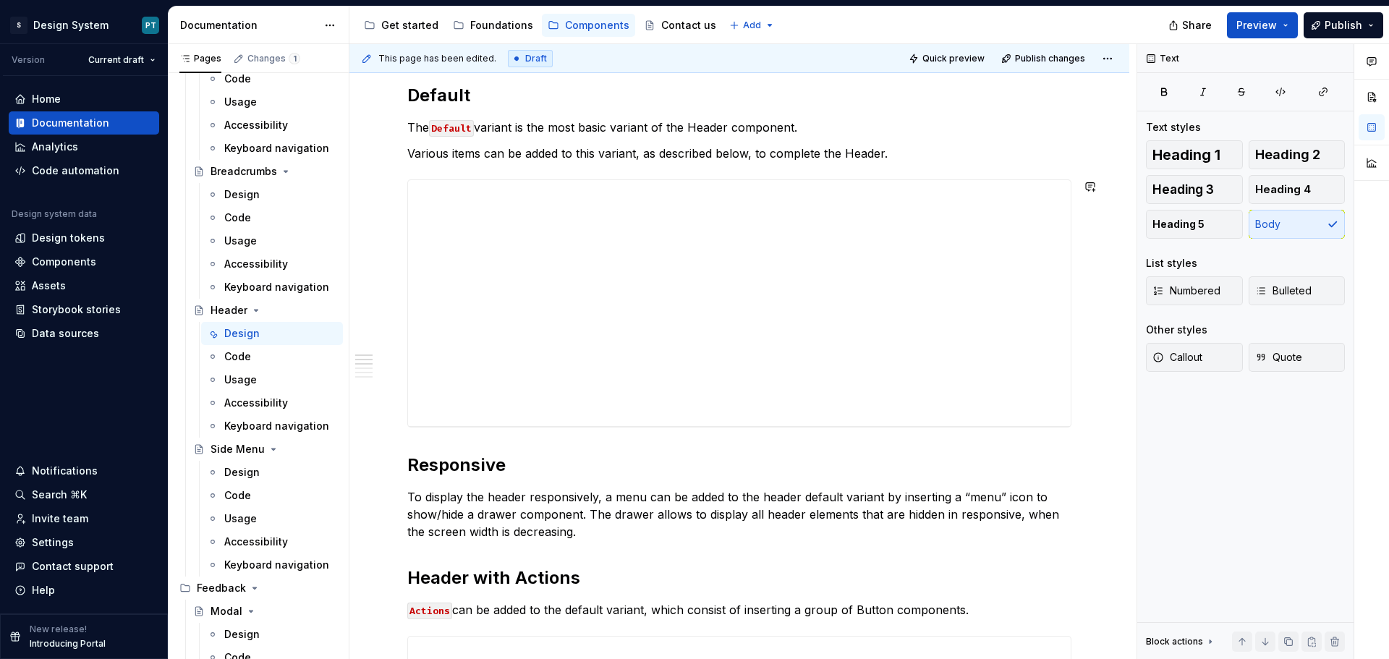
type textarea "*"
